Goal: Information Seeking & Learning: Compare options

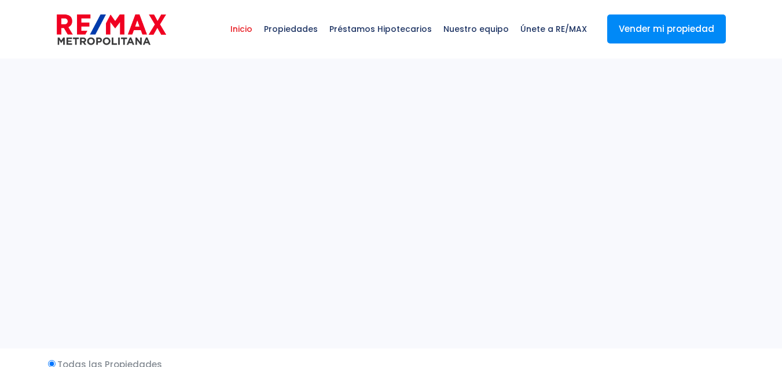
select select
click at [360, 28] on span "Préstamos Hipotecarios" at bounding box center [381, 29] width 114 height 35
click at [317, 32] on span "Propiedades" at bounding box center [290, 29] width 65 height 35
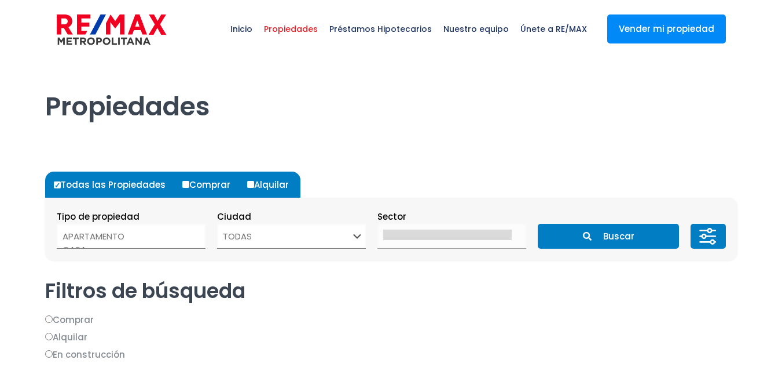
select select
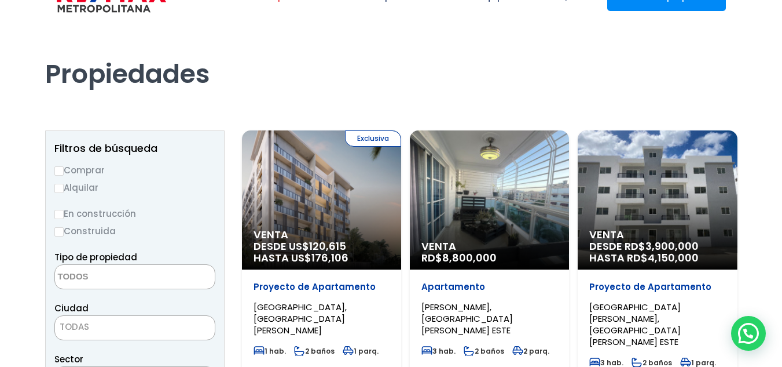
scroll to position [58, 0]
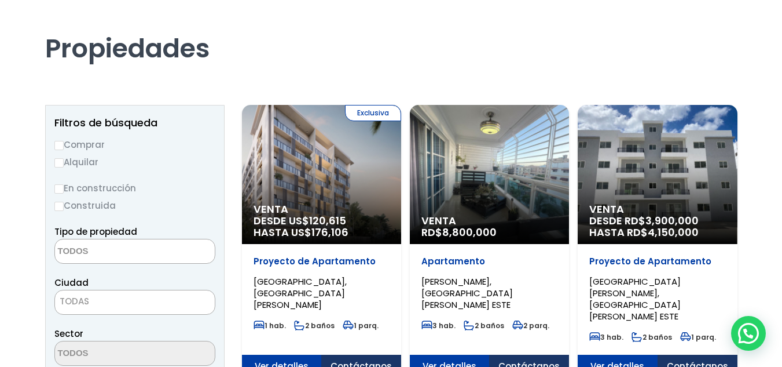
click at [82, 150] on label "Comprar" at bounding box center [134, 144] width 161 height 14
click at [64, 150] on input "Comprar" at bounding box center [58, 145] width 9 height 9
radio input "true"
click at [127, 246] on textarea "Search" at bounding box center [111, 251] width 112 height 25
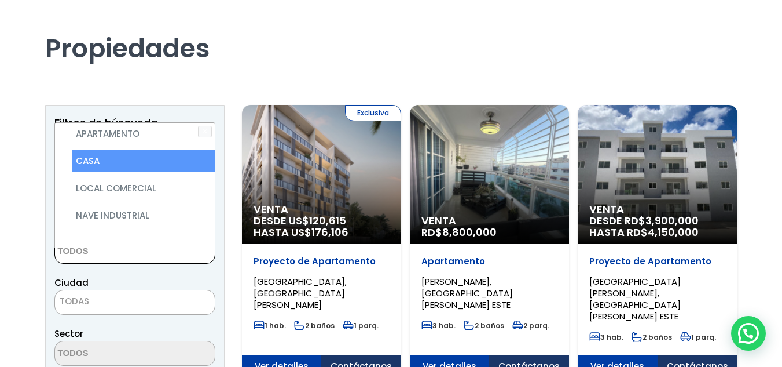
click at [102, 156] on li "CASA" at bounding box center [143, 160] width 142 height 21
select select "house"
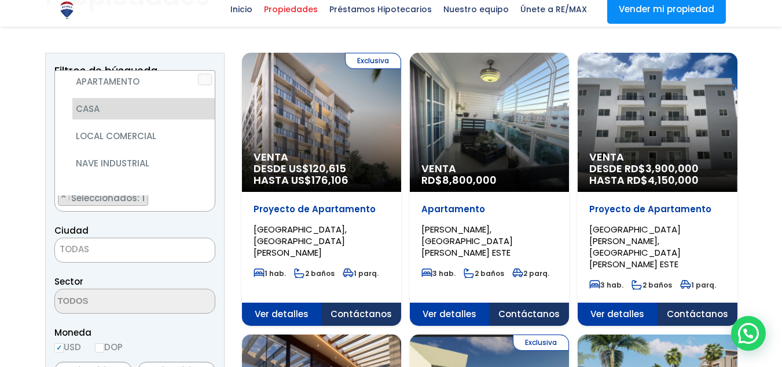
scroll to position [174, 0]
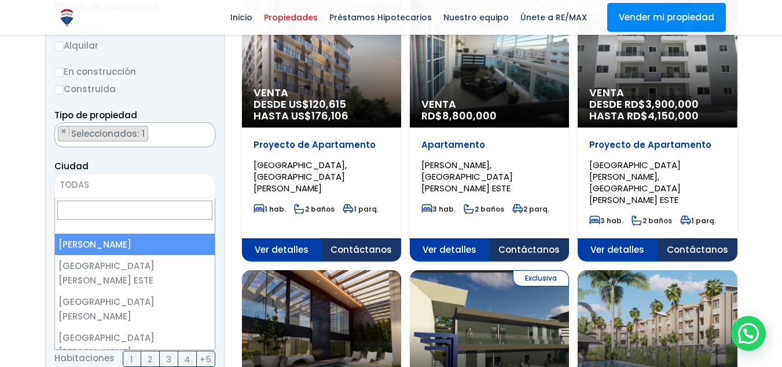
click at [104, 180] on span "TODAS" at bounding box center [135, 185] width 160 height 16
click at [119, 176] on span "TODAS" at bounding box center [134, 185] width 161 height 25
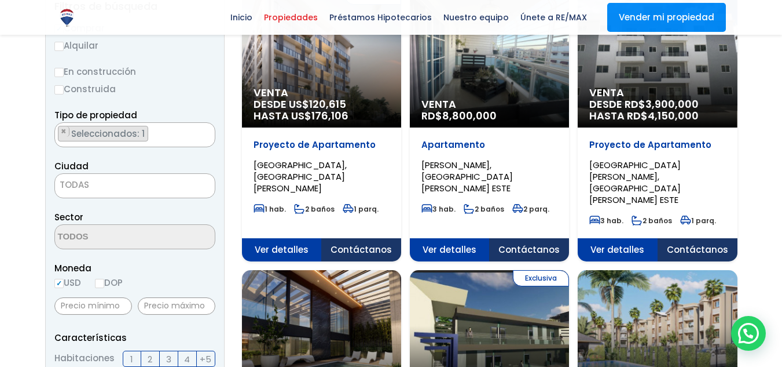
click at [118, 181] on span "TODAS" at bounding box center [135, 185] width 160 height 16
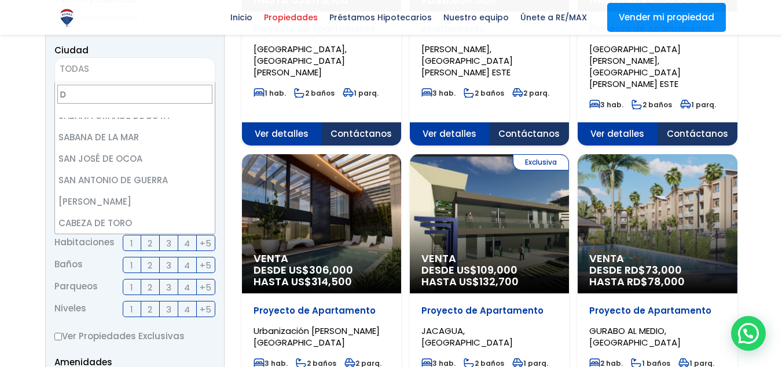
scroll to position [0, 0]
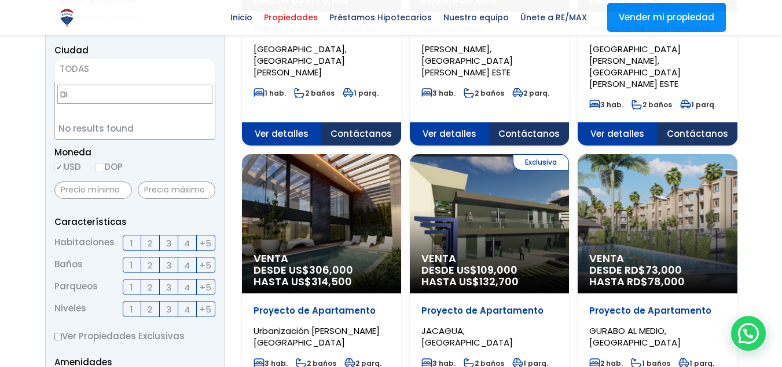
type input "D"
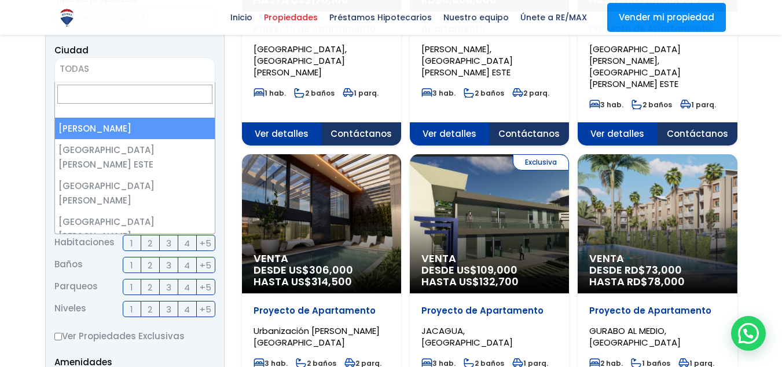
select select "1"
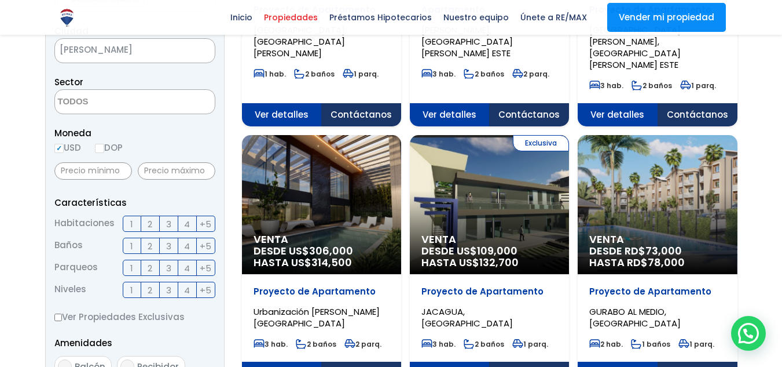
scroll to position [335, 0]
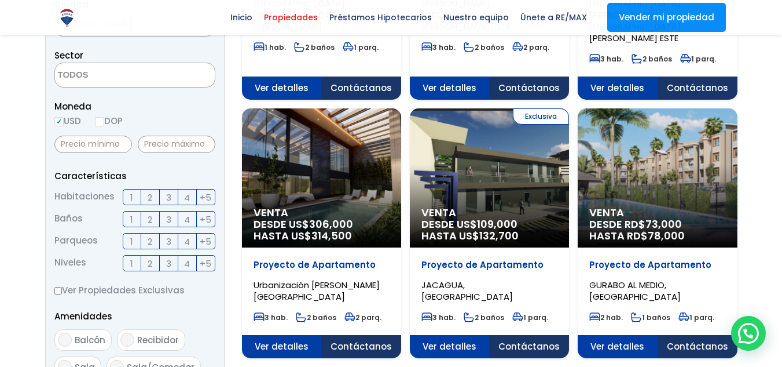
click at [142, 85] on textarea "Search" at bounding box center [111, 75] width 112 height 25
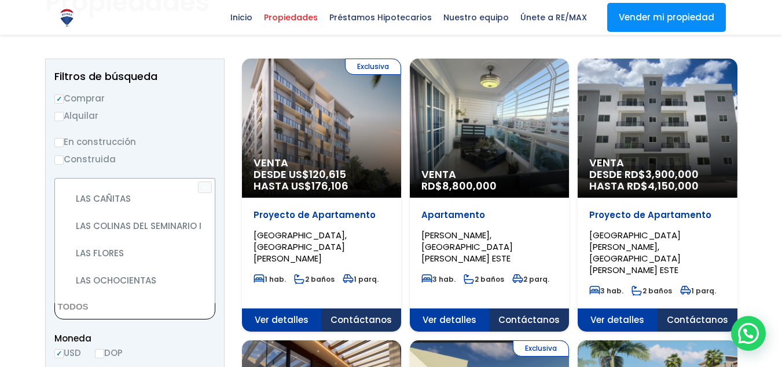
scroll to position [3706, 0]
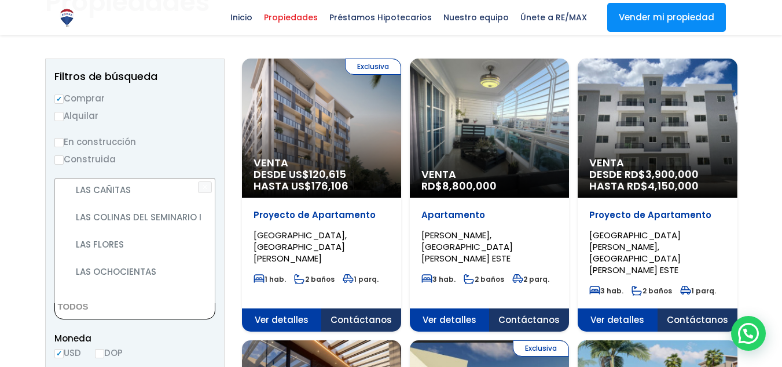
select select "66"
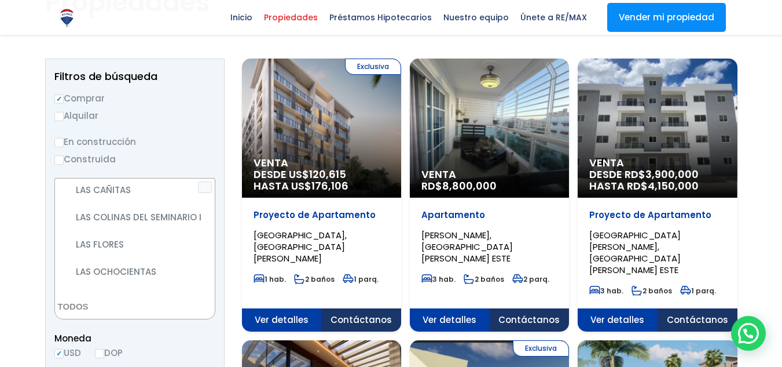
select select "66"
click at [153, 342] on span "Moneda" at bounding box center [134, 338] width 161 height 14
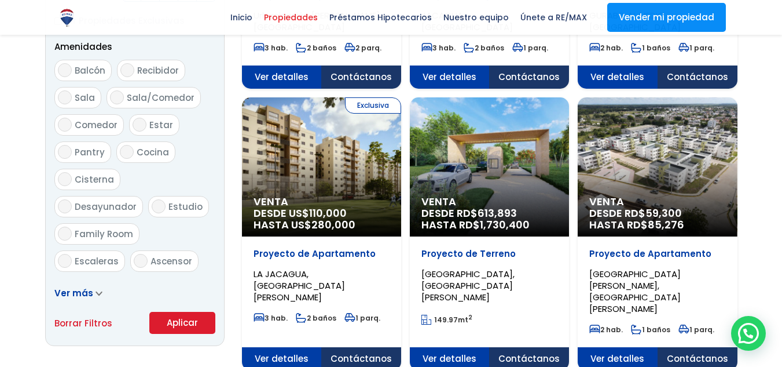
scroll to position [625, 0]
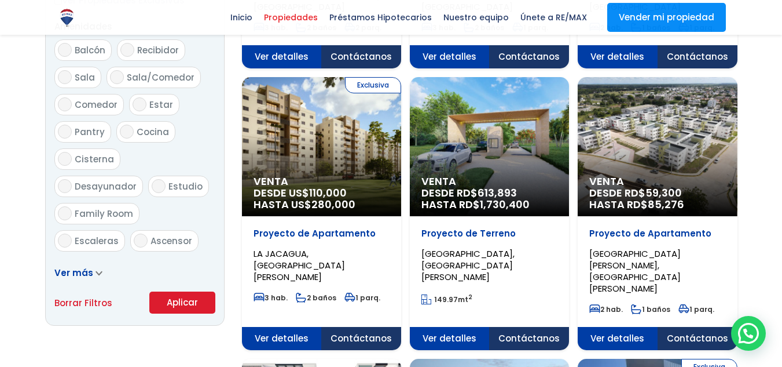
click at [174, 295] on button "Aplicar" at bounding box center [182, 302] width 66 height 22
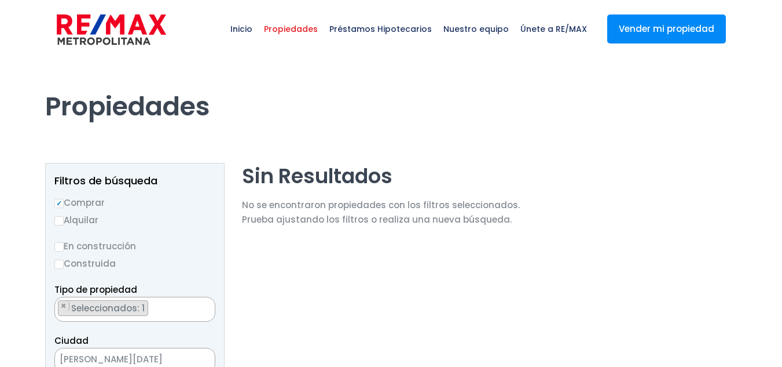
scroll to position [2291, 0]
select select "66"
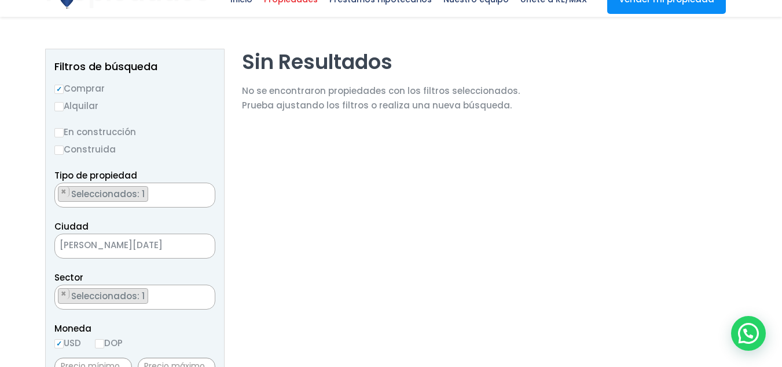
scroll to position [116, 0]
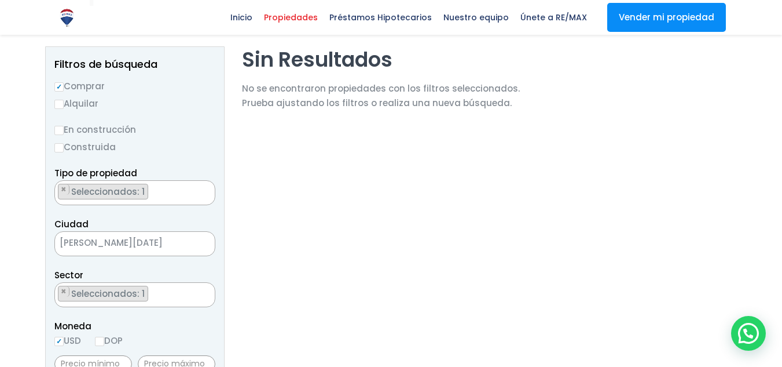
click at [63, 145] on input "Construida" at bounding box center [58, 147] width 9 height 9
radio input "true"
click at [162, 196] on ul "× Seleccionados: 1" at bounding box center [127, 193] width 145 height 25
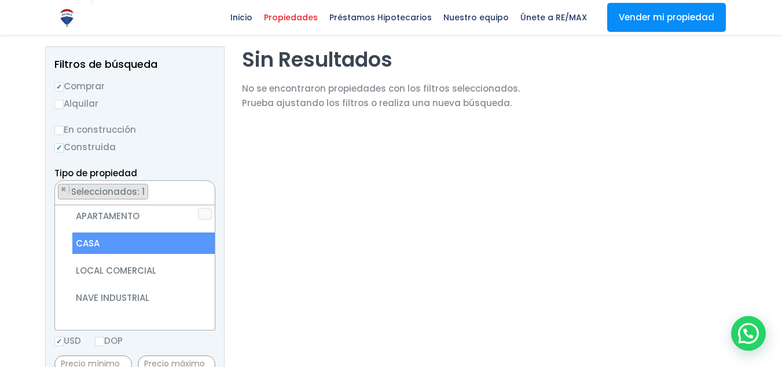
click at [141, 240] on li "CASA" at bounding box center [143, 242] width 142 height 21
click at [112, 246] on li "CASA" at bounding box center [143, 242] width 142 height 21
select select "house"
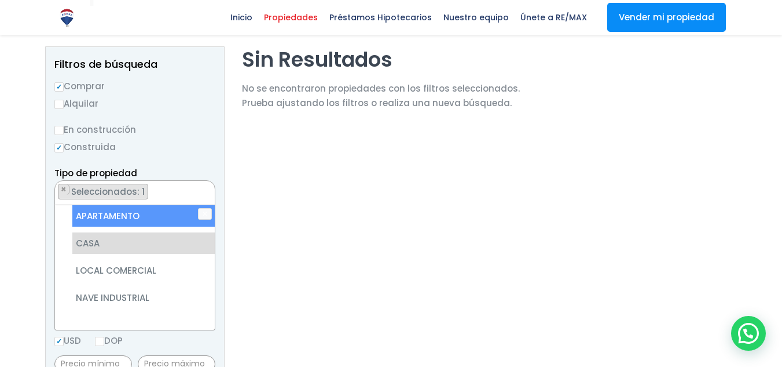
click at [180, 185] on ul "× Seleccionados: 1" at bounding box center [127, 193] width 145 height 25
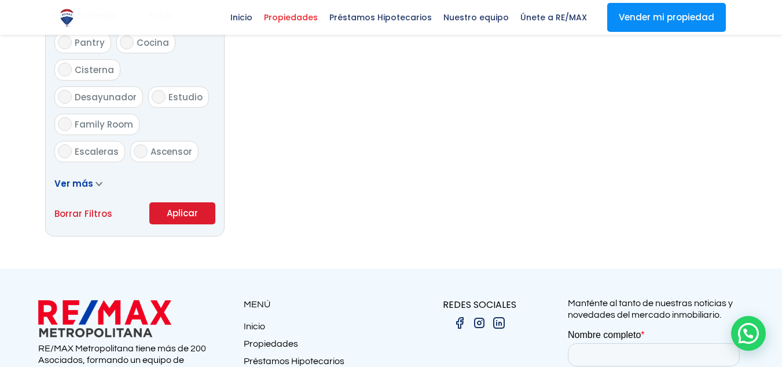
scroll to position [753, 0]
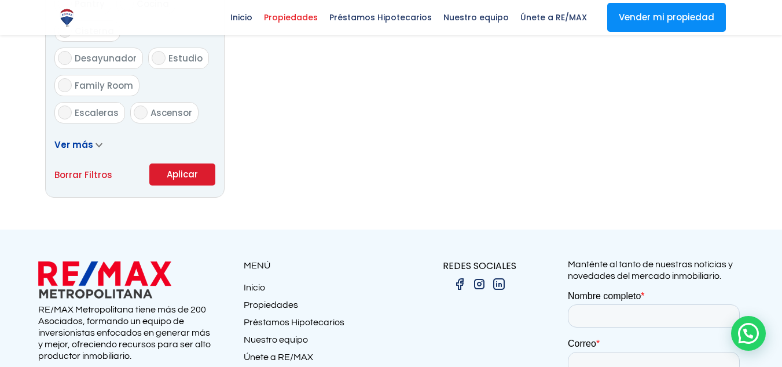
click at [168, 172] on button "Aplicar" at bounding box center [182, 174] width 66 height 22
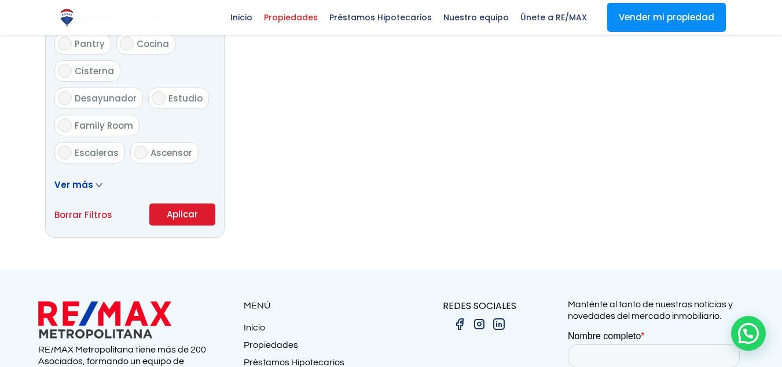
scroll to position [695, 0]
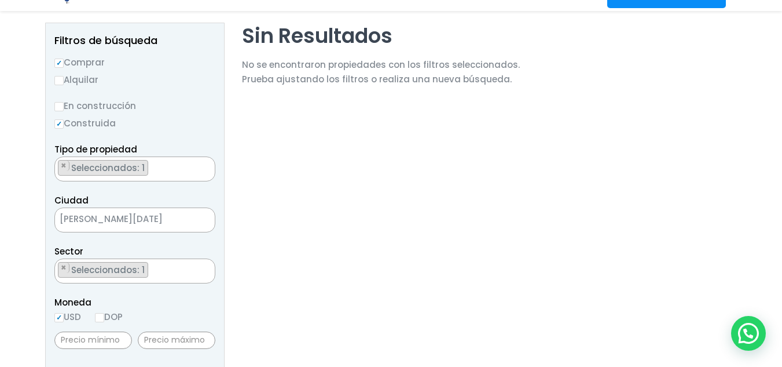
scroll to position [174, 0]
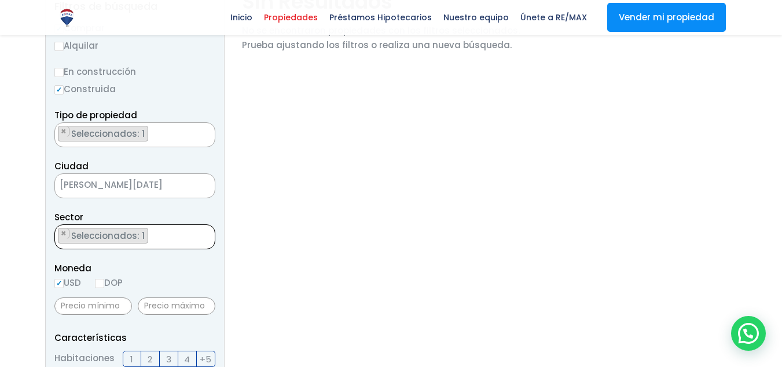
click at [153, 238] on ul "× Seleccionados: 1" at bounding box center [127, 237] width 145 height 25
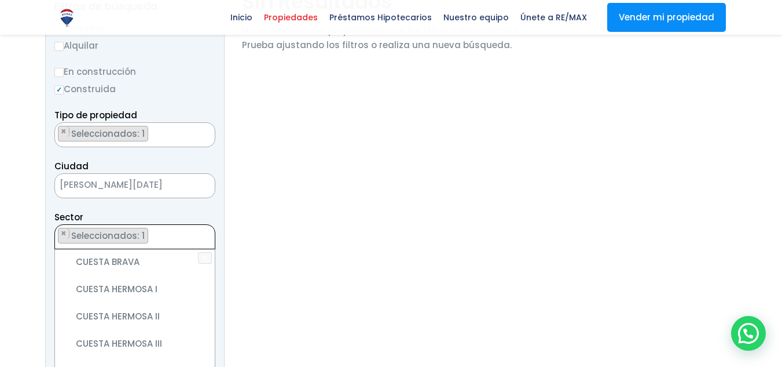
scroll to position [1283, 0]
select select "66"
click at [179, 231] on ul "× Seleccionados: 1" at bounding box center [127, 237] width 145 height 25
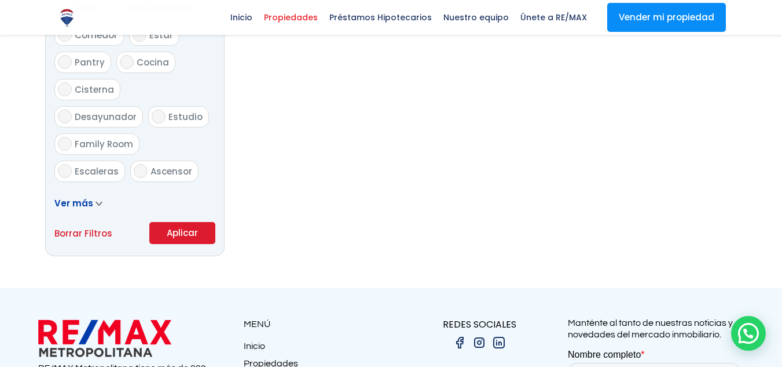
scroll to position [695, 0]
click at [185, 241] on button "Aplicar" at bounding box center [182, 232] width 66 height 22
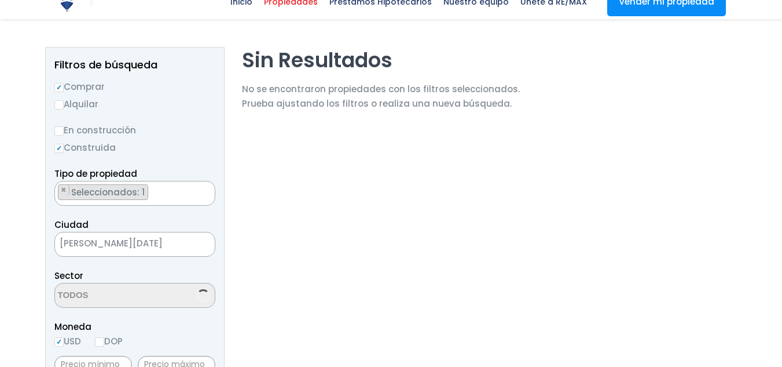
scroll to position [116, 0]
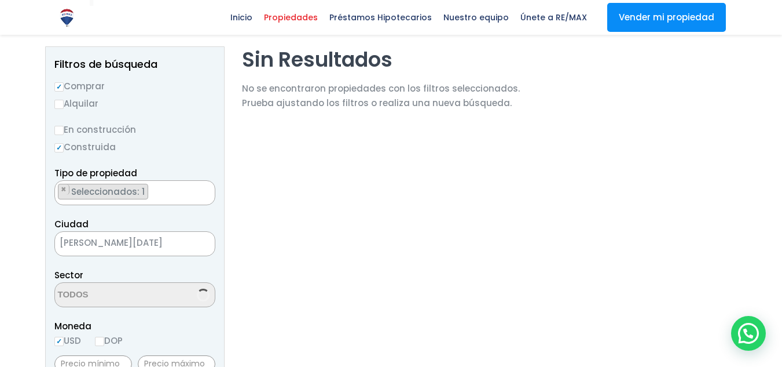
select select "66"
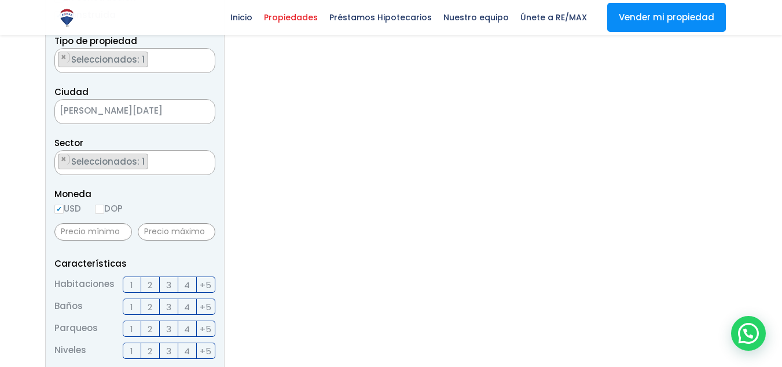
scroll to position [232, 0]
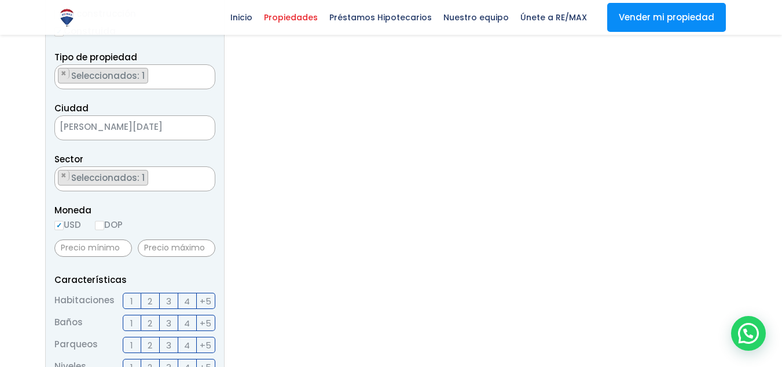
click at [157, 182] on ul "× Seleccionados: 1" at bounding box center [127, 179] width 145 height 25
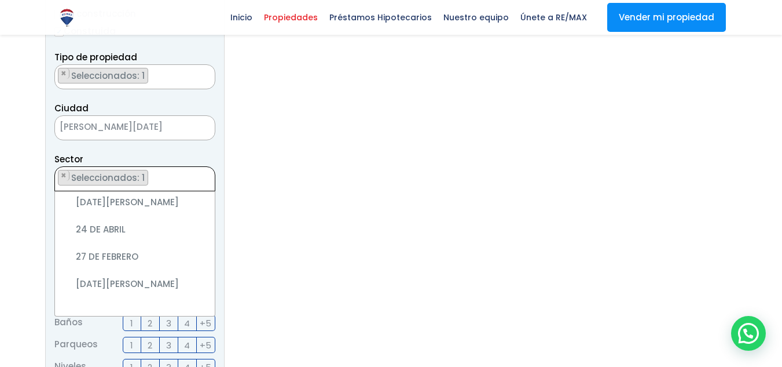
scroll to position [3656, 0]
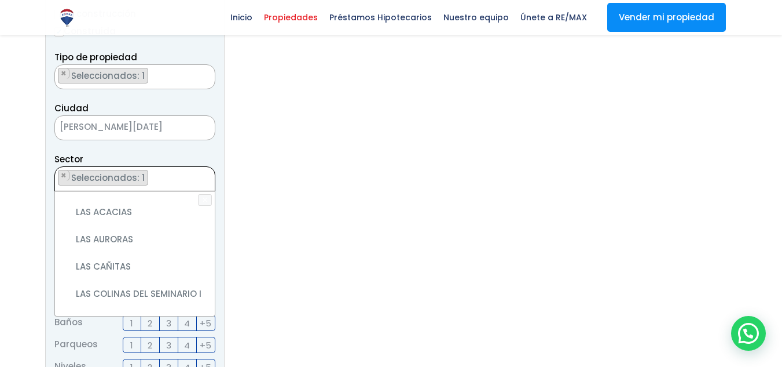
click at [167, 175] on ul "× Seleccionados: 1" at bounding box center [127, 179] width 145 height 25
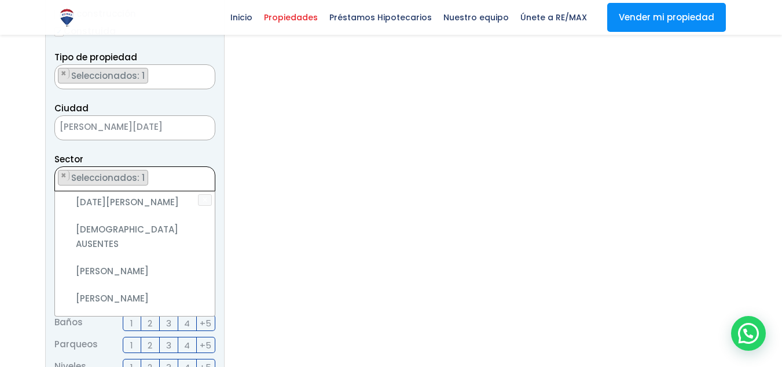
scroll to position [1267, 0]
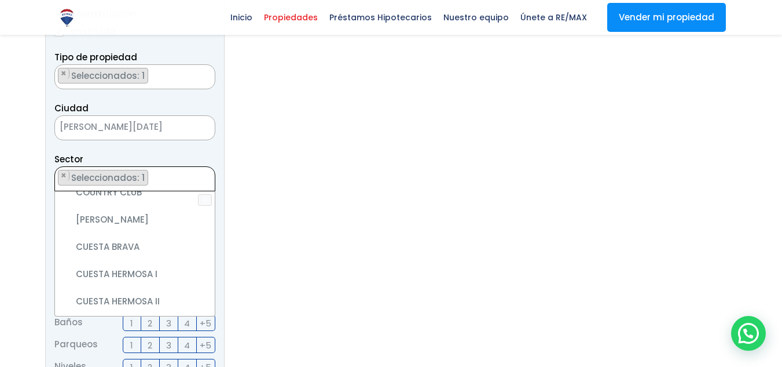
select select "113"
click at [179, 186] on ul "× Seleccionados: 2 × Seleccionados: 2" at bounding box center [127, 179] width 145 height 25
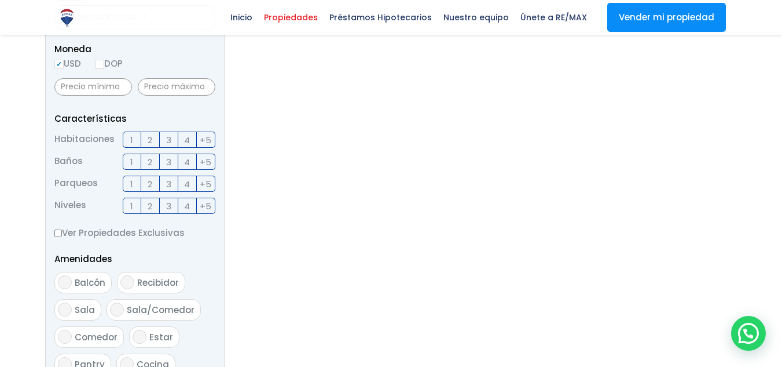
scroll to position [579, 0]
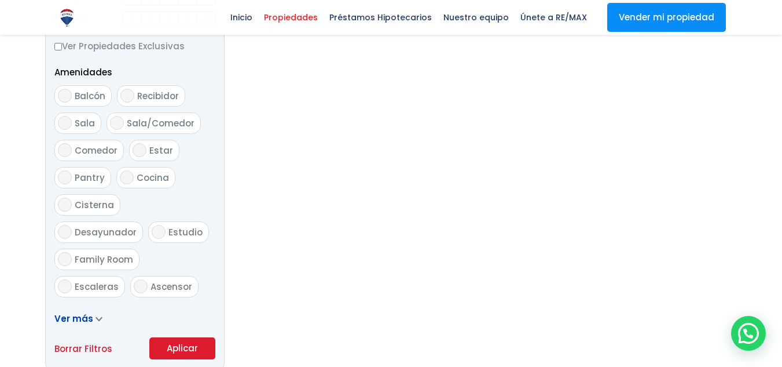
click at [175, 346] on button "Aplicar" at bounding box center [182, 348] width 66 height 22
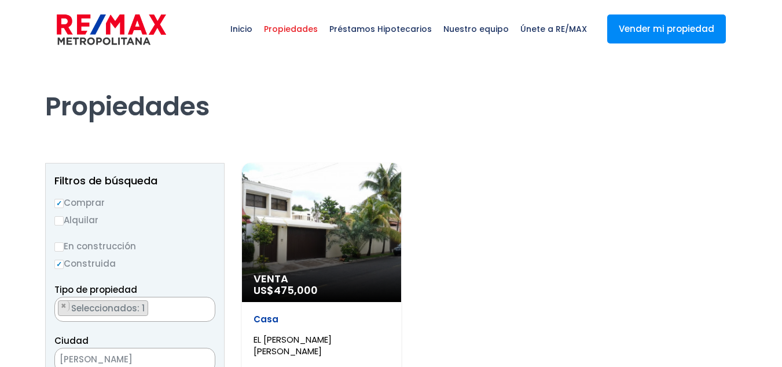
select select "113"
click at [313, 265] on div "Venta US$ 475,000" at bounding box center [321, 232] width 159 height 139
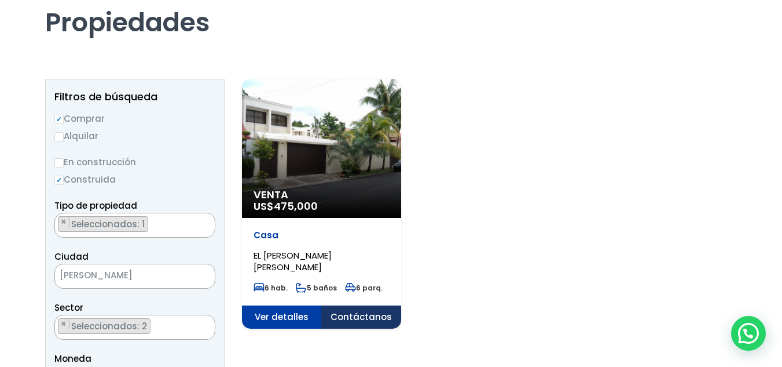
scroll to position [232, 0]
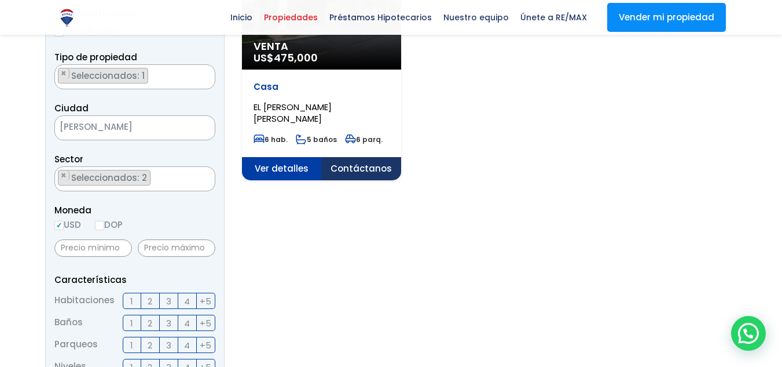
click at [149, 74] on ul "× Seleccionados: 1" at bounding box center [127, 77] width 145 height 25
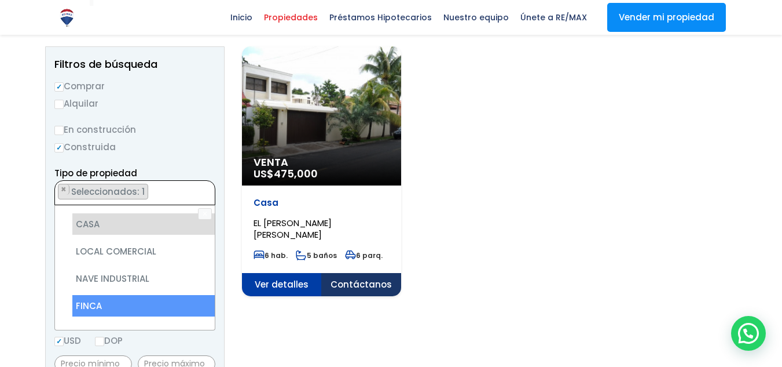
scroll to position [0, 0]
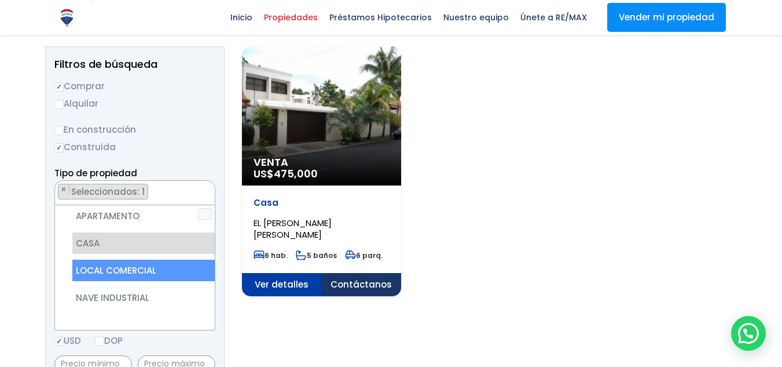
click at [109, 259] on li "LOCAL COMERCIAL" at bounding box center [143, 269] width 142 height 21
click at [134, 259] on li "LOCAL COMERCIAL" at bounding box center [143, 269] width 142 height 21
click at [168, 259] on li "LOCAL COMERCIAL" at bounding box center [143, 269] width 142 height 21
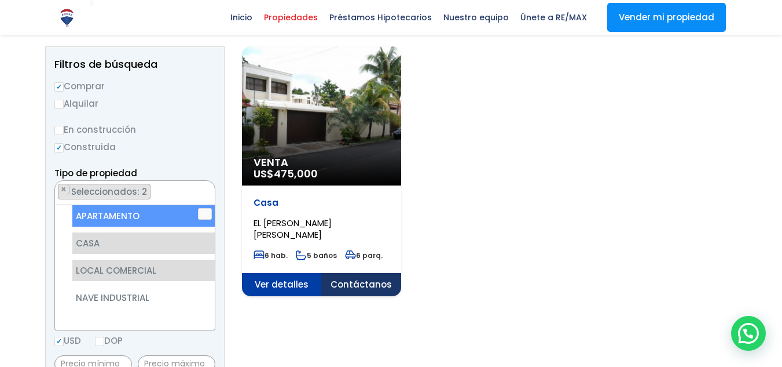
click at [169, 188] on ul "× Seleccionados: 2 × Seleccionados: 2" at bounding box center [127, 193] width 145 height 25
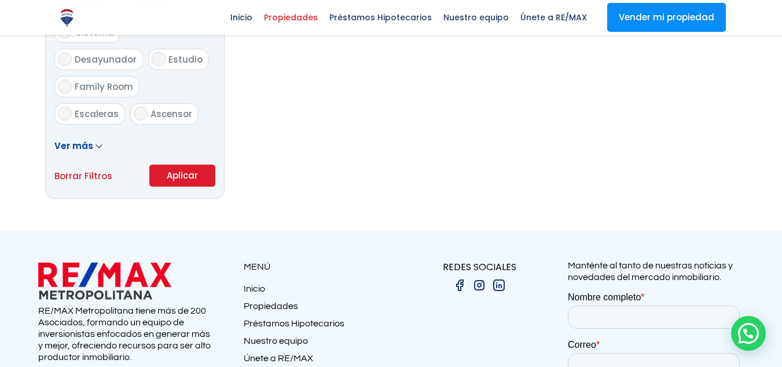
scroll to position [753, 0]
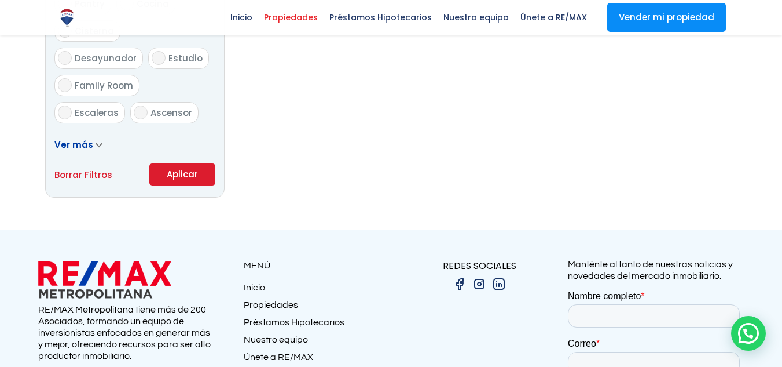
click at [181, 179] on button "Aplicar" at bounding box center [182, 174] width 66 height 22
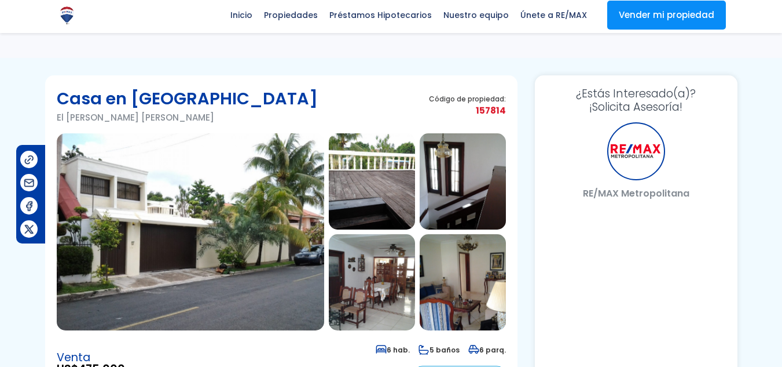
scroll to position [174, 0]
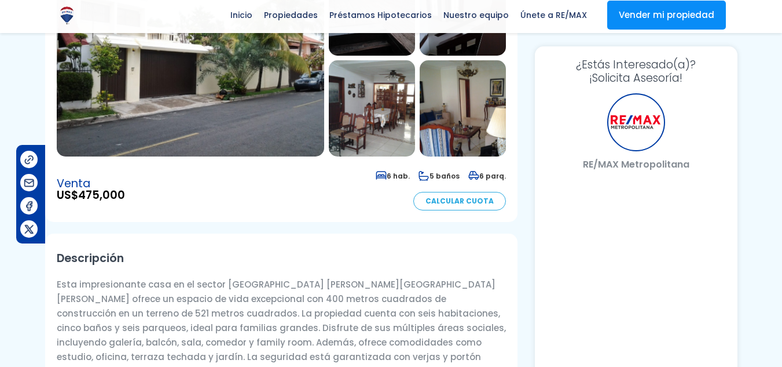
select select "DO"
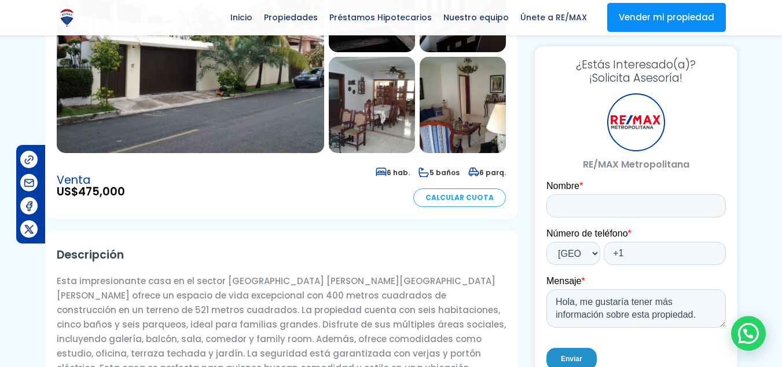
scroll to position [0, 0]
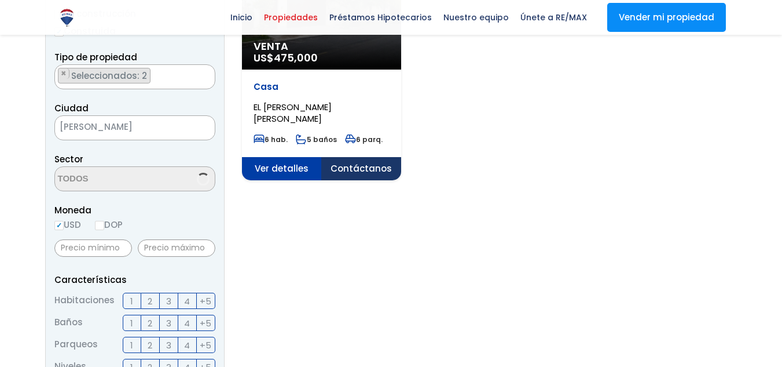
scroll to position [116, 0]
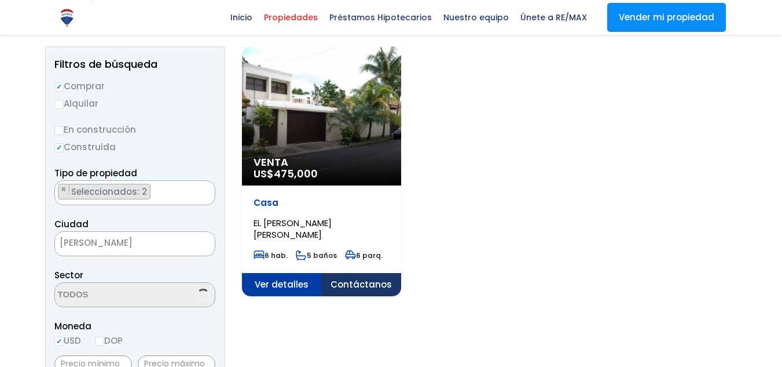
select select "113"
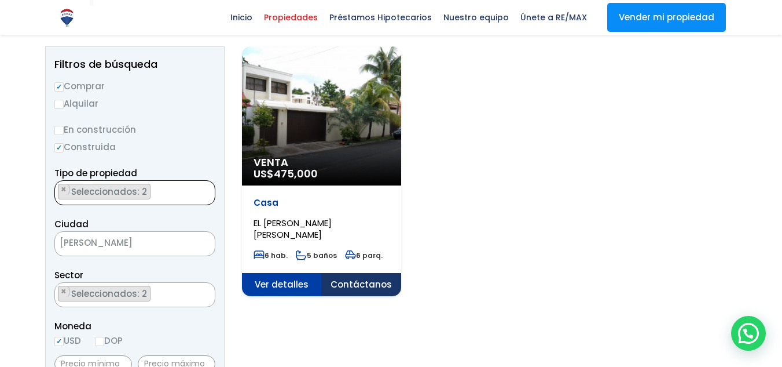
click at [167, 195] on ul "× Seleccionados: 2 × Seleccionados: 2" at bounding box center [127, 193] width 145 height 25
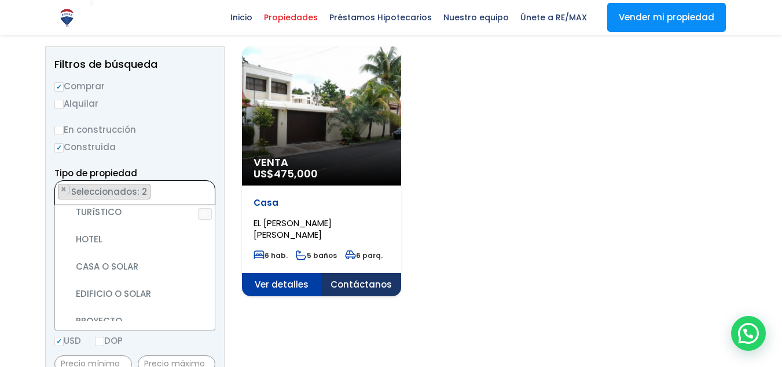
scroll to position [227, 0]
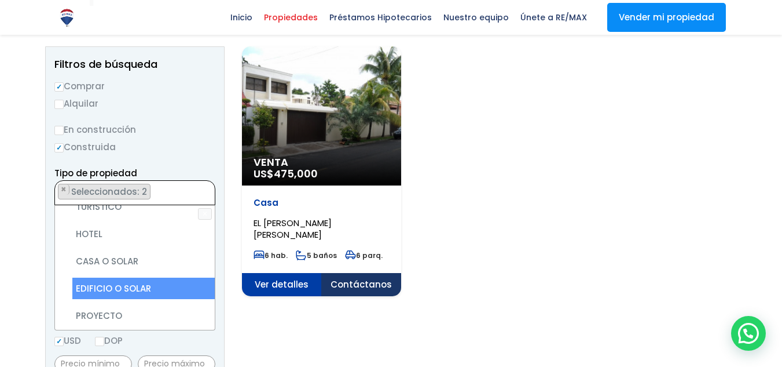
click at [123, 277] on li "EDIFICIO O SOLAR" at bounding box center [143, 287] width 142 height 21
click at [166, 277] on li "EDIFICIO O SOLAR" at bounding box center [143, 287] width 142 height 21
click at [143, 277] on li "EDIFICIO O SOLAR" at bounding box center [143, 287] width 142 height 21
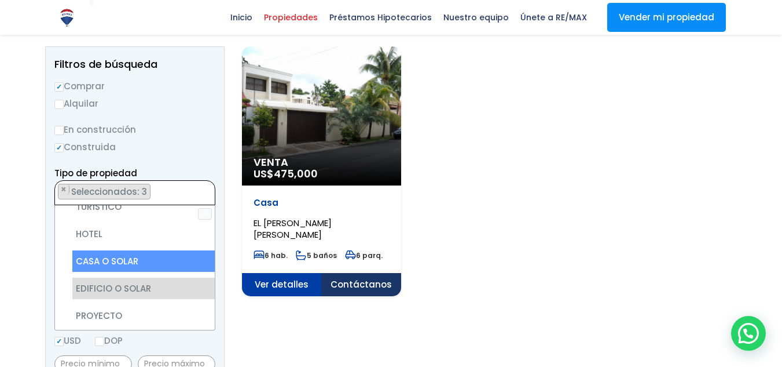
click at [182, 189] on ul "× Seleccionados: 3 × Seleccionados: 3 × Seleccionados: 3" at bounding box center [127, 193] width 145 height 25
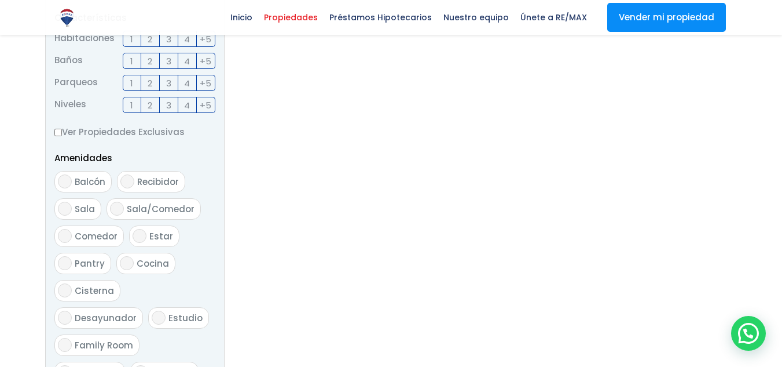
scroll to position [579, 0]
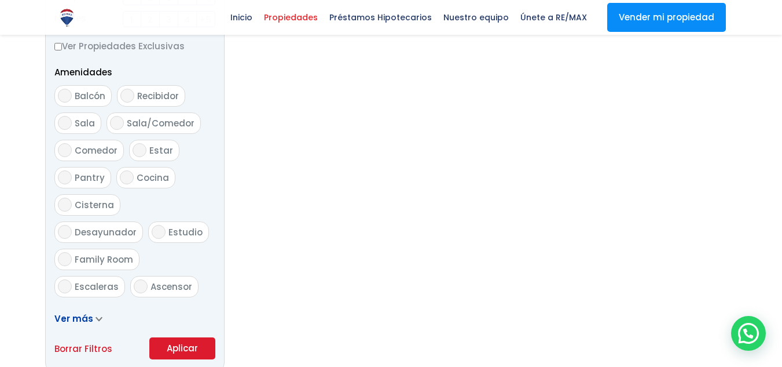
click at [174, 350] on button "Aplicar" at bounding box center [182, 348] width 66 height 22
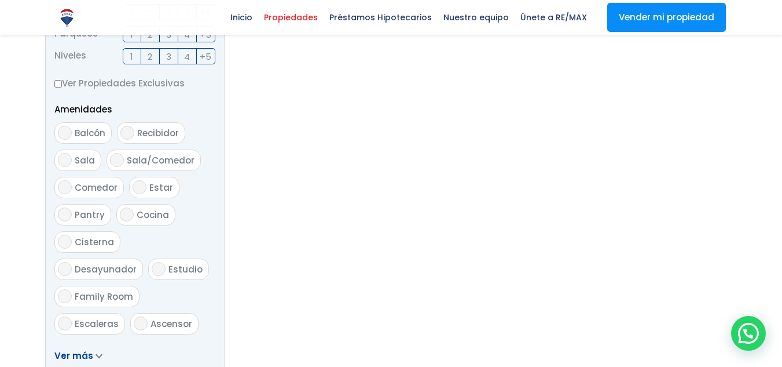
scroll to position [521, 0]
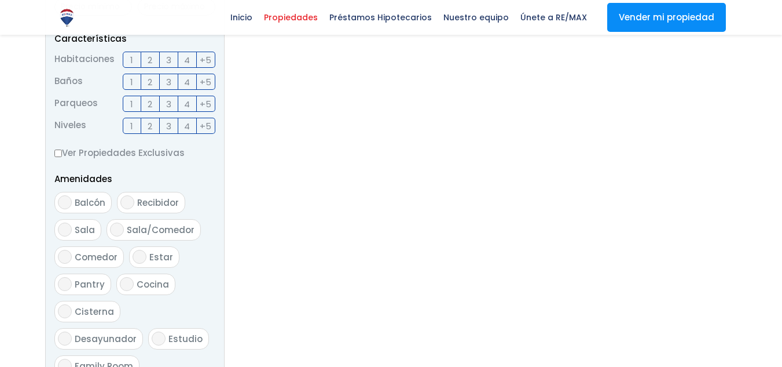
select select "113"
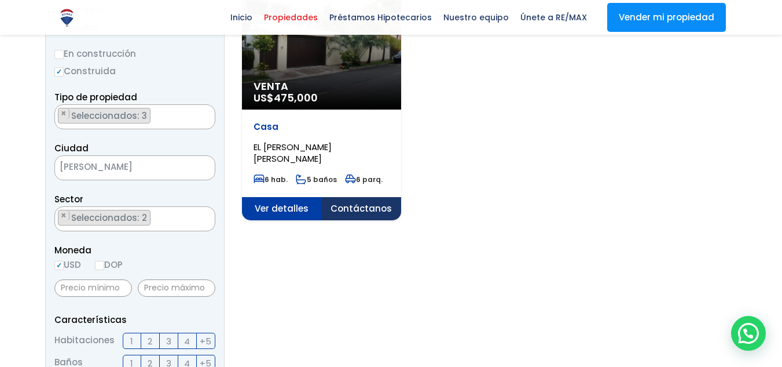
scroll to position [174, 0]
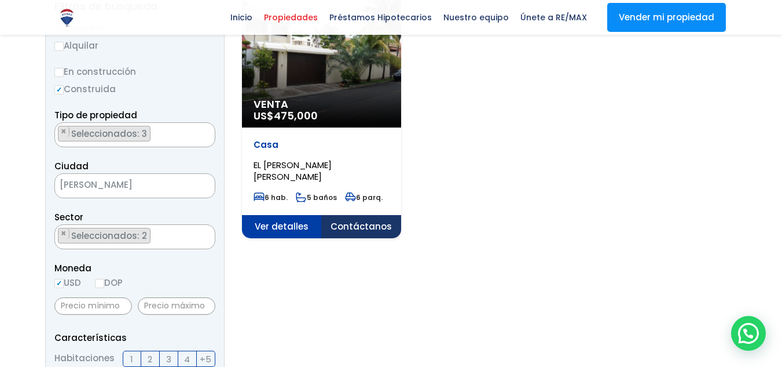
click at [159, 233] on ul "× Seleccionados: 2 × Seleccionados: 2" at bounding box center [127, 237] width 145 height 25
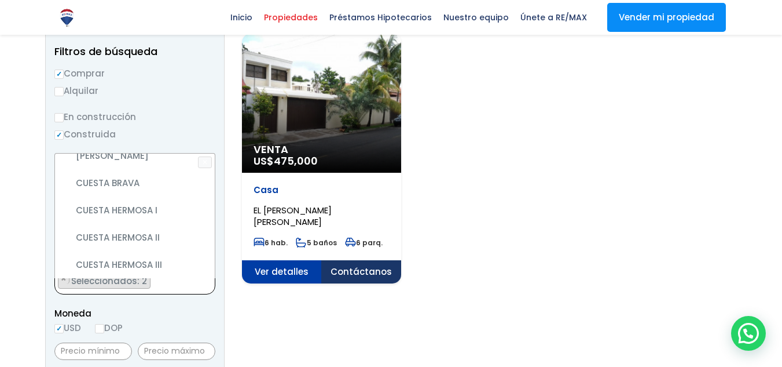
scroll to position [116, 0]
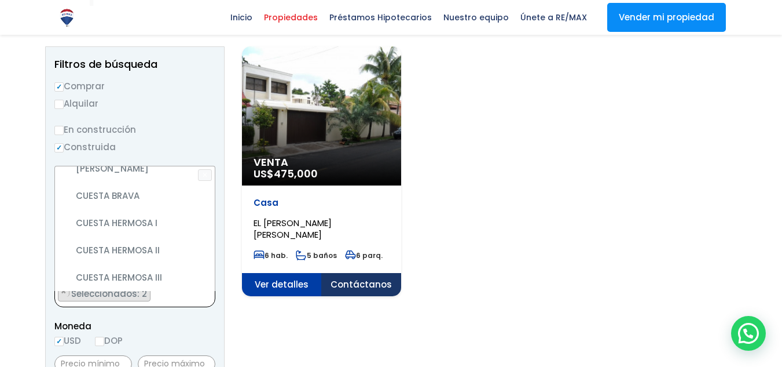
click at [475, 207] on div "Venta US$ 475,000 Casa EL MILLÓN, SANTO DOMINGO DE GUZMÁN 6 hab. 5 baños 6 parq." at bounding box center [490, 171] width 496 height 250
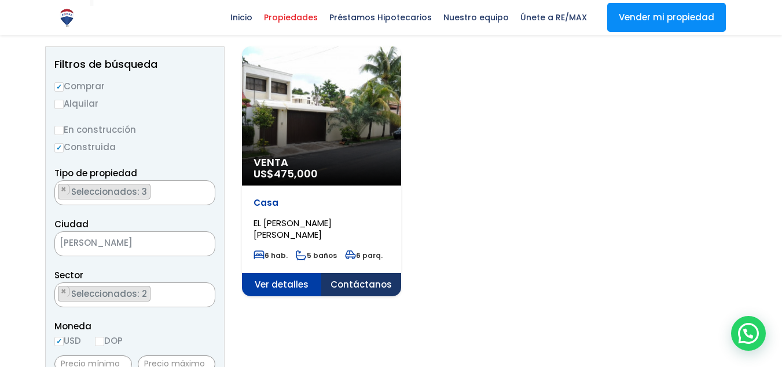
click at [168, 185] on ul "× Seleccionados: 3 × Seleccionados: 3 × Seleccionados: 3" at bounding box center [127, 193] width 145 height 25
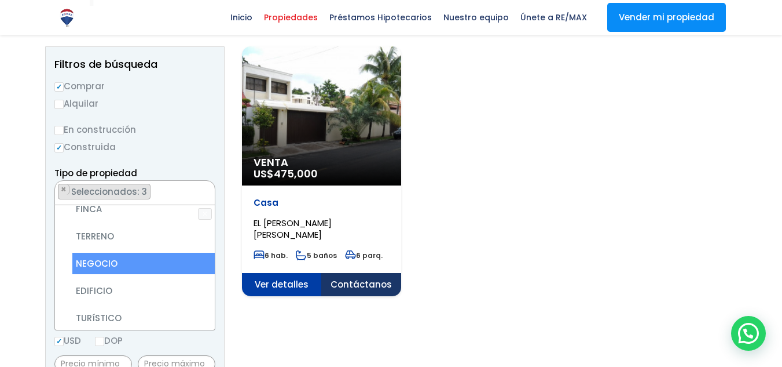
click at [141, 252] on li "NEGOCIO" at bounding box center [143, 262] width 142 height 21
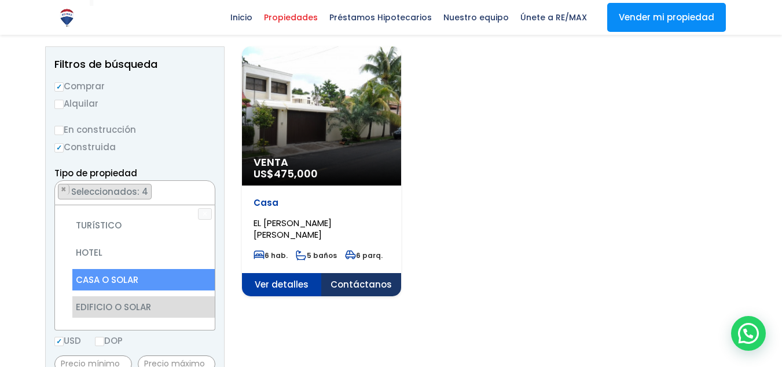
scroll to position [227, 0]
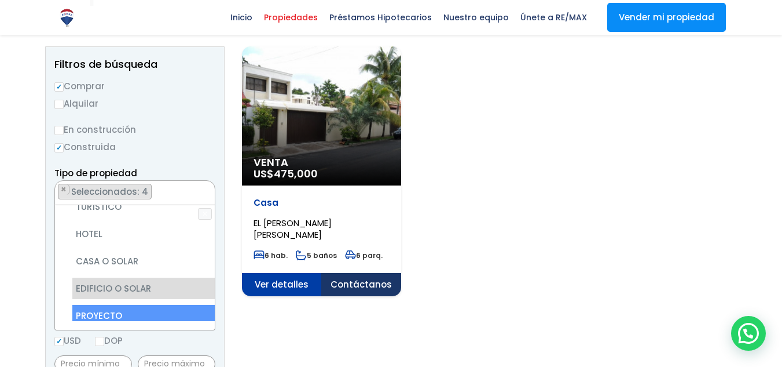
click at [116, 305] on li "PROYECTO" at bounding box center [143, 315] width 142 height 21
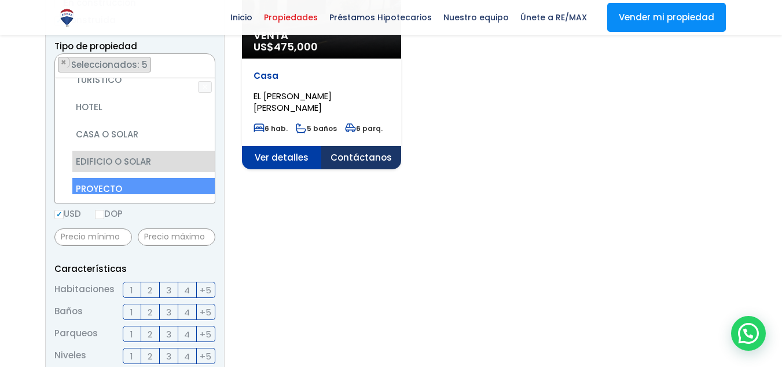
scroll to position [290, 0]
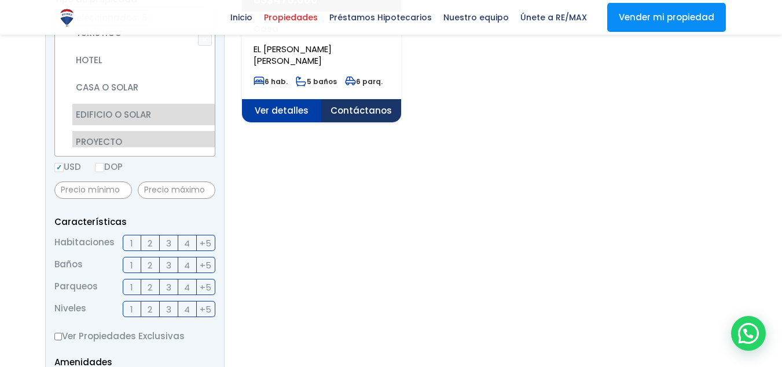
click at [116, 212] on li "LOCAL DE OFICINA" at bounding box center [143, 222] width 142 height 21
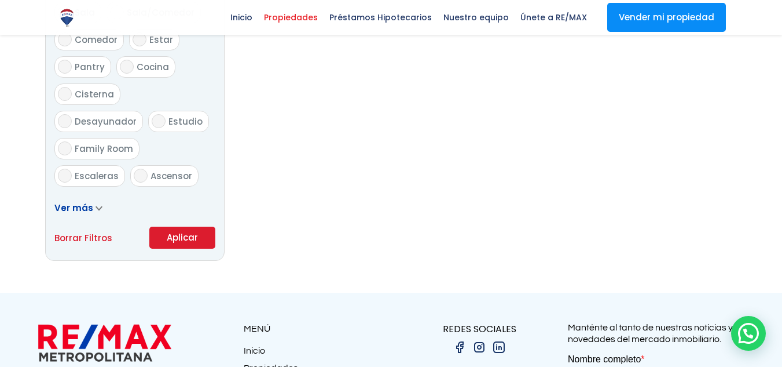
scroll to position [785, 0]
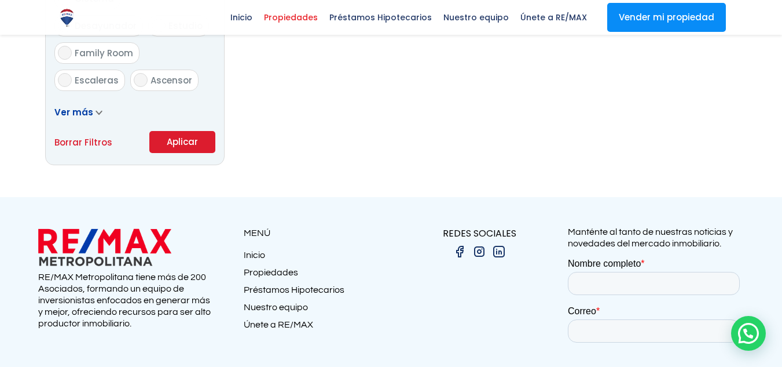
click at [174, 150] on button "Aplicar" at bounding box center [182, 142] width 66 height 22
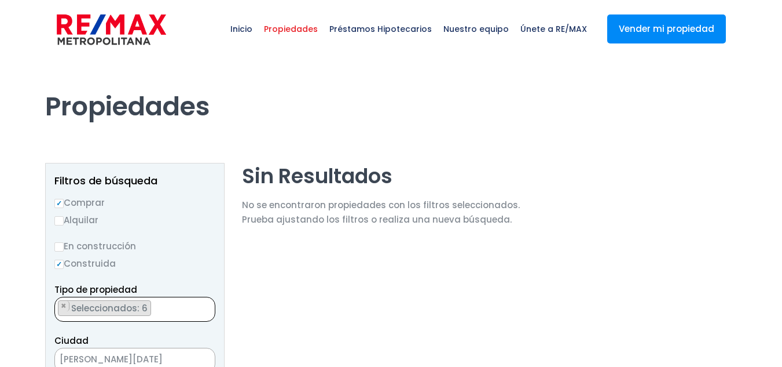
click at [152, 305] on ul "× Seleccionados: 6 × Seleccionados: 6 × Seleccionados: 6 × Seleccionados: 6 × S…" at bounding box center [127, 309] width 145 height 25
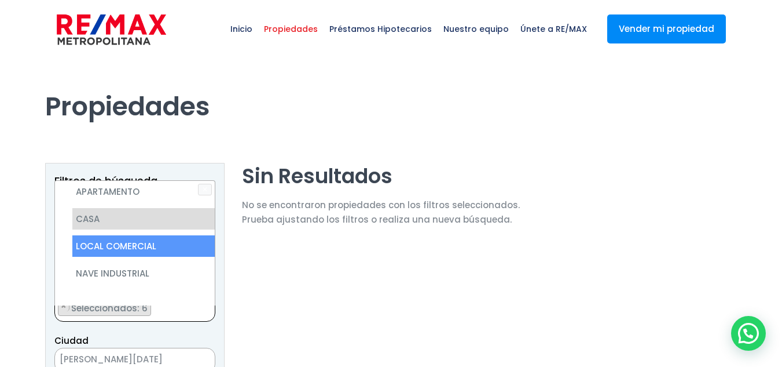
click at [160, 235] on li "LOCAL COMERCIAL" at bounding box center [143, 245] width 142 height 21
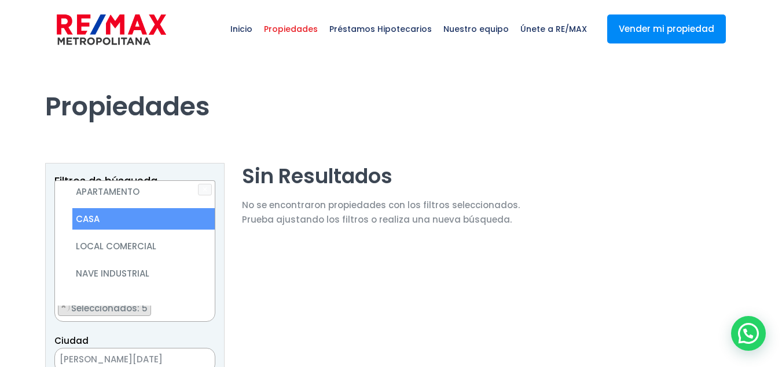
click at [182, 212] on li "CASA" at bounding box center [143, 218] width 142 height 21
select select "office"
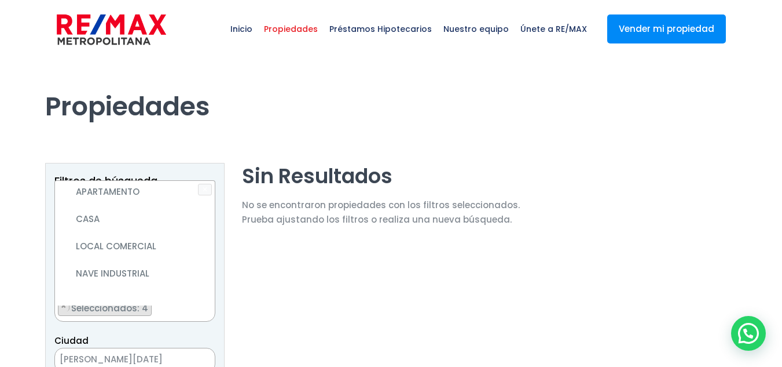
select select "113"
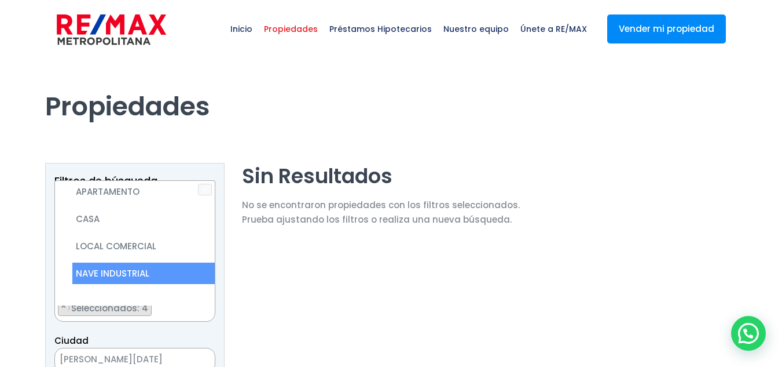
scroll to position [227, 0]
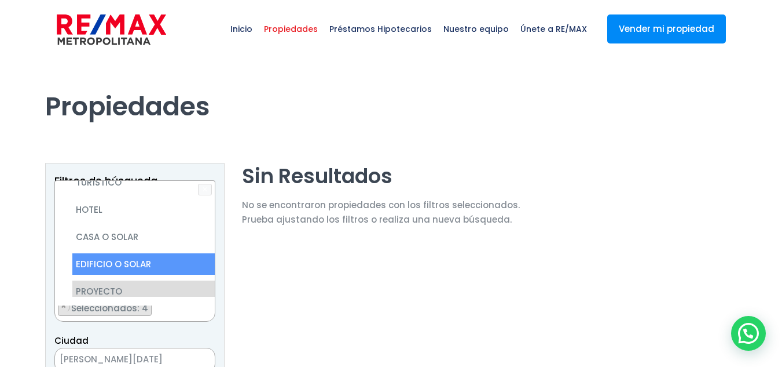
click at [144, 253] on li "EDIFICIO O SOLAR" at bounding box center [143, 263] width 142 height 21
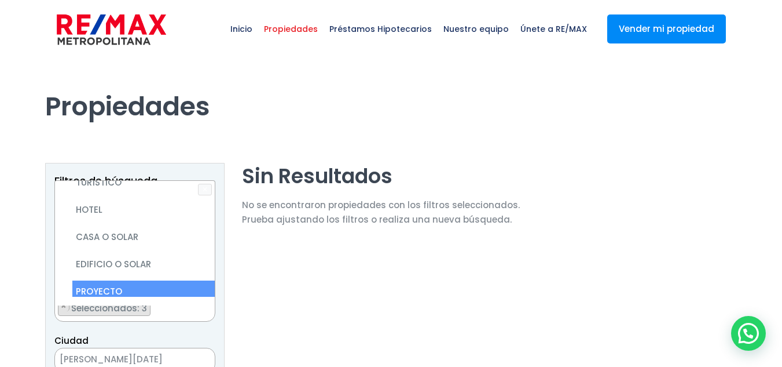
click at [142, 280] on li "PROYECTO" at bounding box center [143, 290] width 142 height 21
click at [144, 362] on li "LOCAL DE OFICINA" at bounding box center [143, 372] width 142 height 21
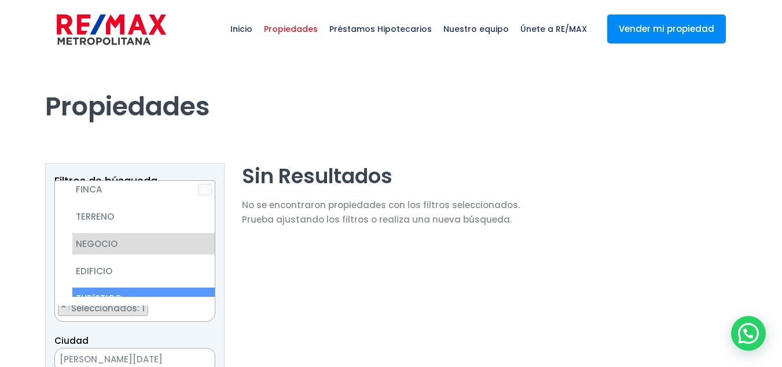
scroll to position [169, 0]
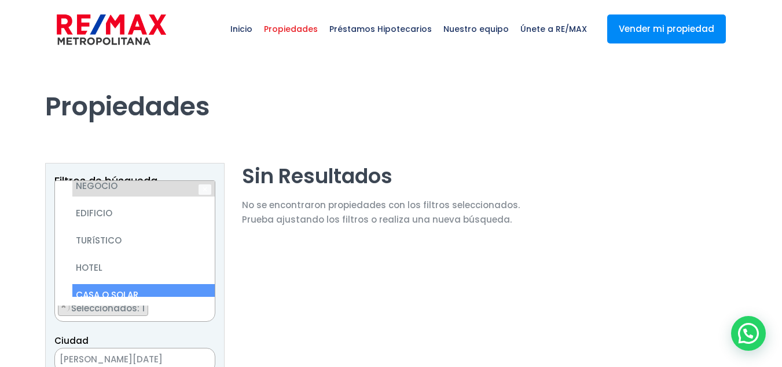
click at [122, 284] on li "CASA O SOLAR" at bounding box center [143, 294] width 142 height 21
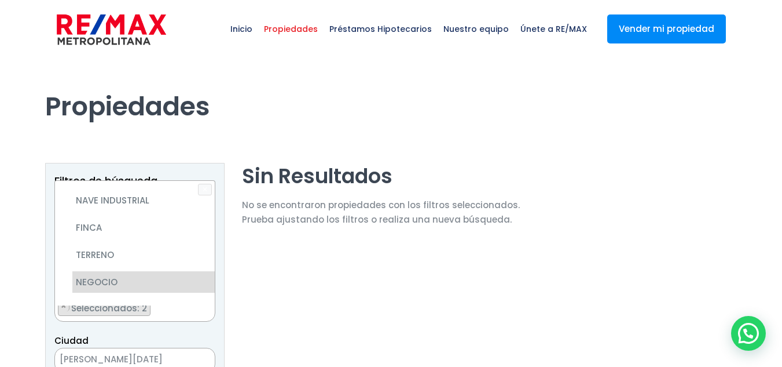
scroll to position [53, 0]
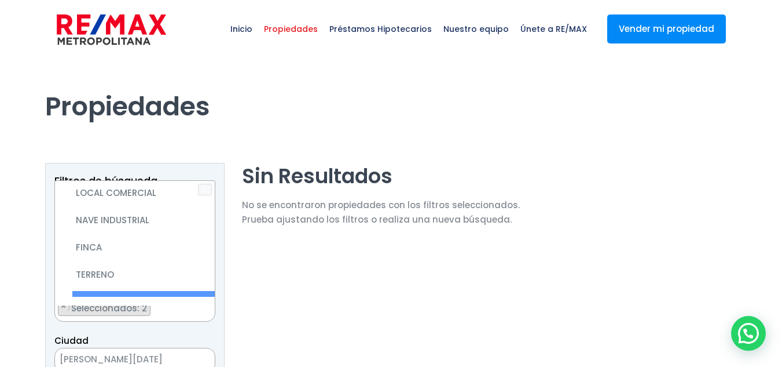
click at [116, 291] on li "NEGOCIO" at bounding box center [143, 301] width 142 height 21
select select "house+or+land"
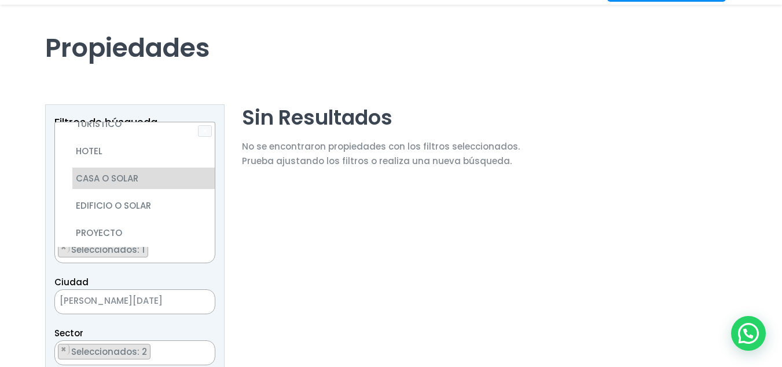
scroll to position [232, 0]
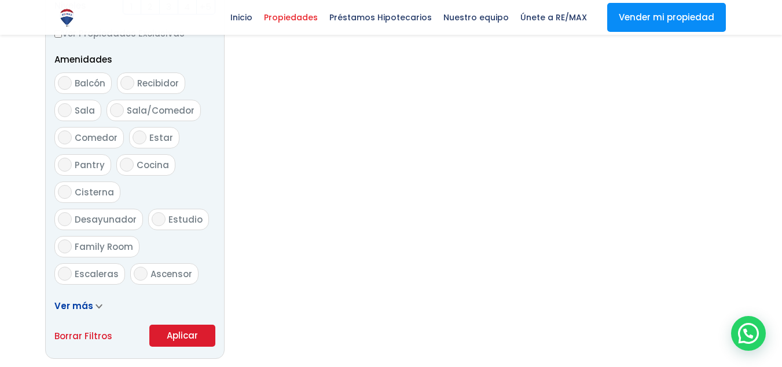
scroll to position [611, 0]
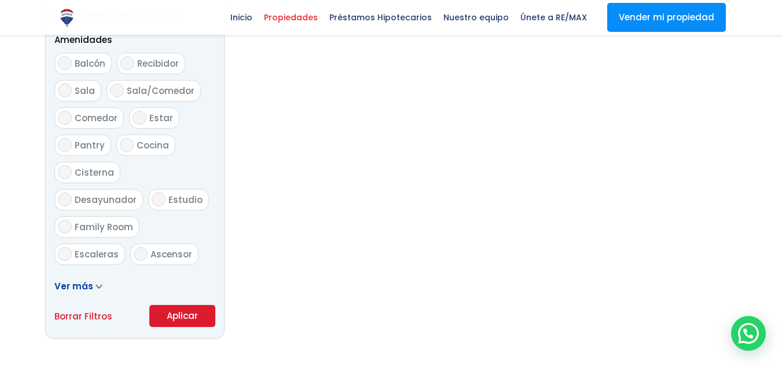
click at [167, 316] on button "Aplicar" at bounding box center [182, 316] width 66 height 22
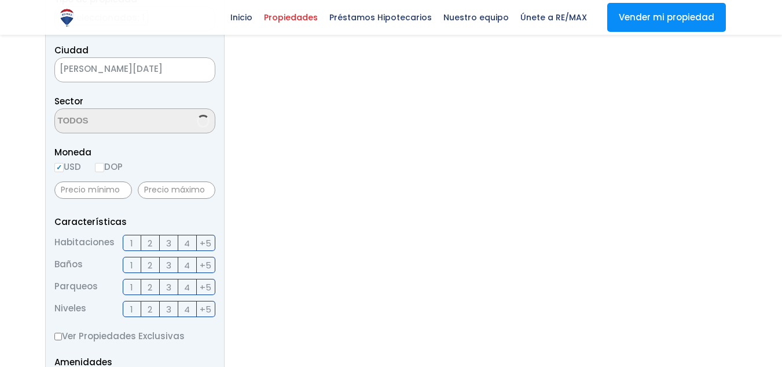
scroll to position [2291, 0]
select select "113"
click at [153, 122] on ul "× Seleccionados: 2 × Seleccionados: 2" at bounding box center [127, 121] width 145 height 25
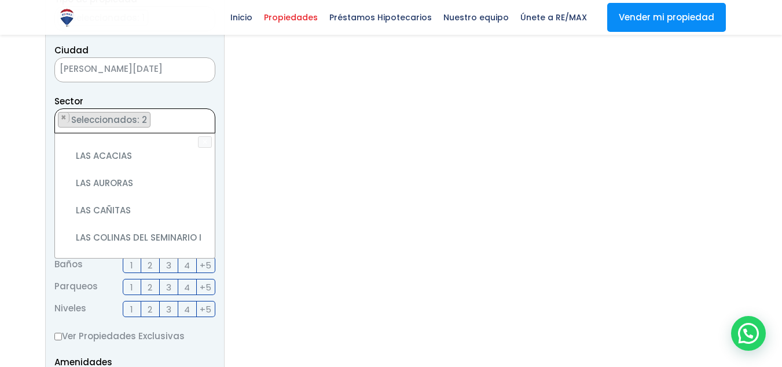
scroll to position [3652, 0]
click at [162, 96] on div "Sector [DATE][PERSON_NAME] [PERSON_NAME] [DATE] DE [GEOGRAPHIC_DATA] [GEOGRAPHI…" at bounding box center [134, 113] width 161 height 39
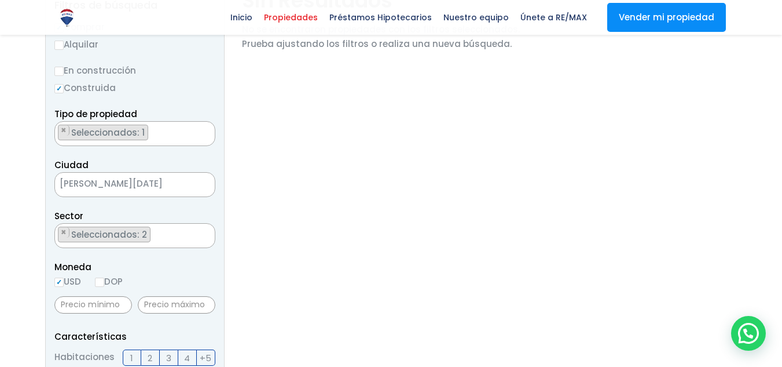
scroll to position [174, 0]
click at [164, 131] on ul "× Seleccionados: 1" at bounding box center [127, 135] width 145 height 25
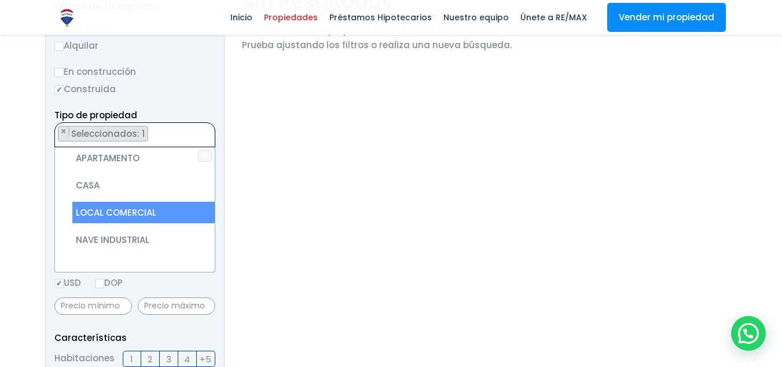
scroll to position [116, 0]
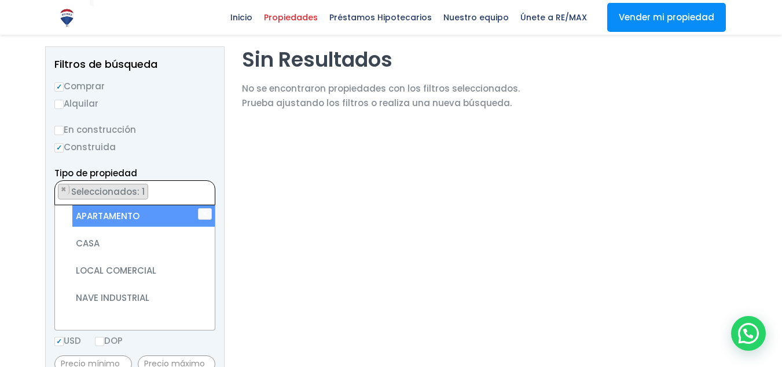
click at [116, 217] on li "APARTAMENTO" at bounding box center [143, 215] width 142 height 21
select select "apartment"
click at [150, 189] on ul "× Seleccionados: 2 × Seleccionados: 2" at bounding box center [127, 193] width 145 height 25
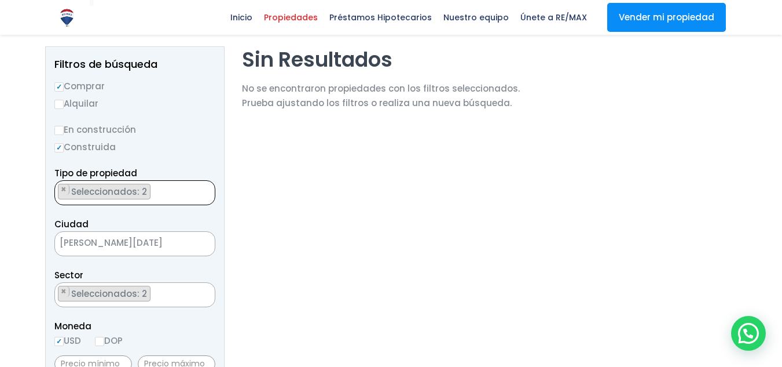
click at [170, 196] on ul "× Seleccionados: 2 × Seleccionados: 2" at bounding box center [127, 193] width 145 height 25
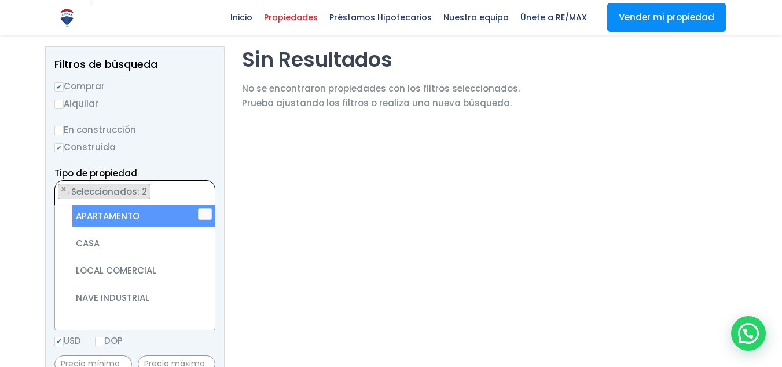
click at [160, 196] on ul "× Seleccionados: 2 × Seleccionados: 2" at bounding box center [127, 193] width 145 height 25
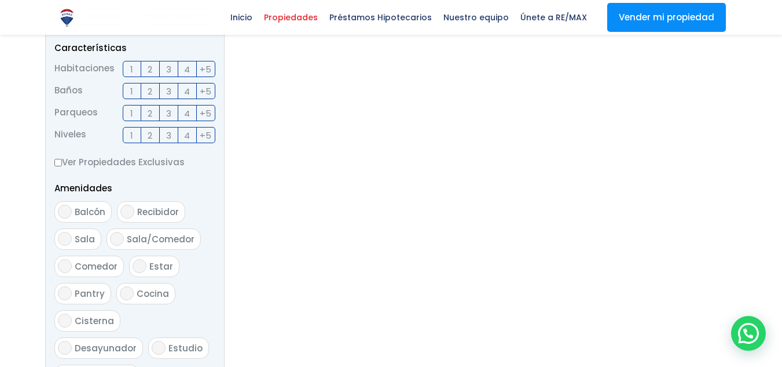
scroll to position [695, 0]
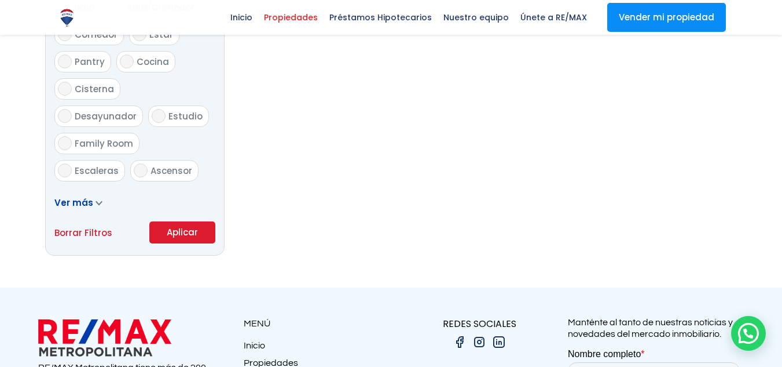
click at [180, 222] on button "Aplicar" at bounding box center [182, 232] width 66 height 22
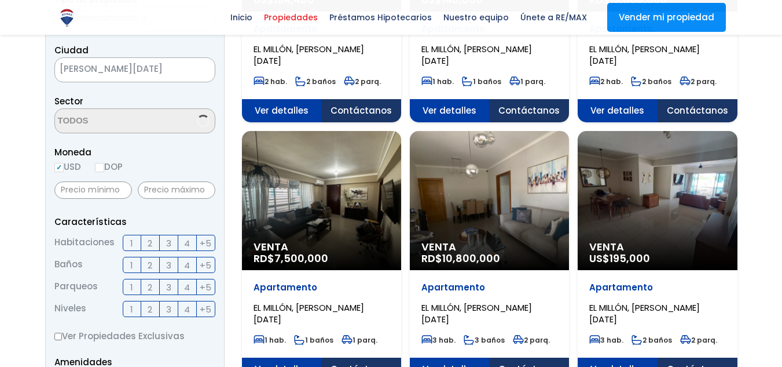
select select "113"
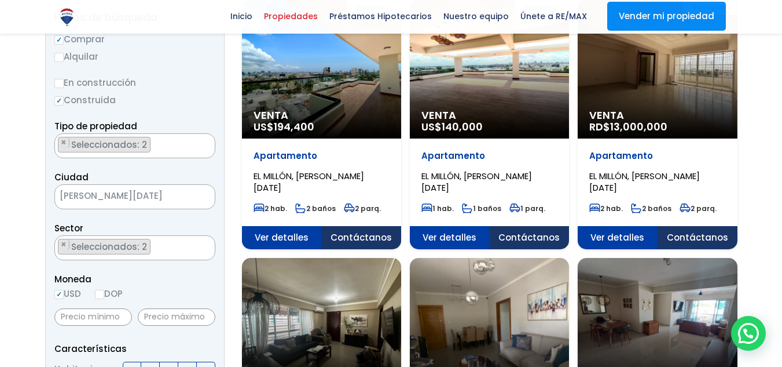
scroll to position [174, 0]
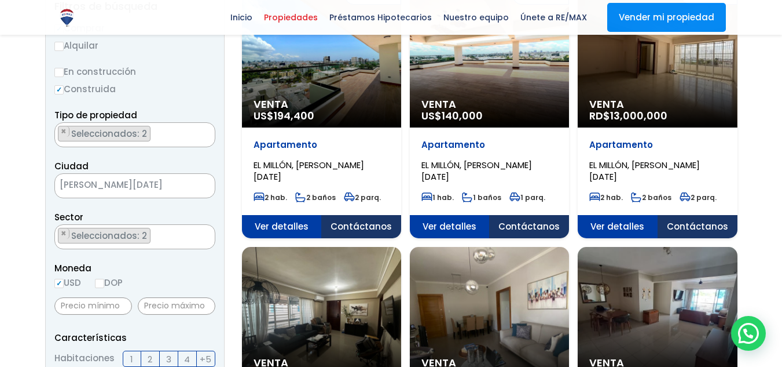
click at [168, 137] on ul "× Seleccionados: 2 × Seleccionados: 2" at bounding box center [127, 135] width 145 height 25
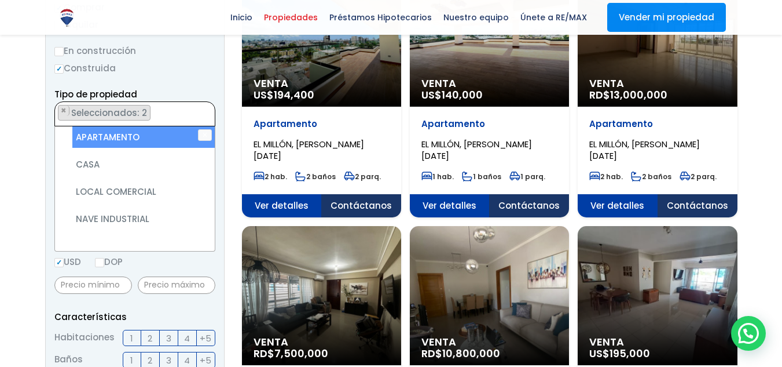
scroll to position [232, 0]
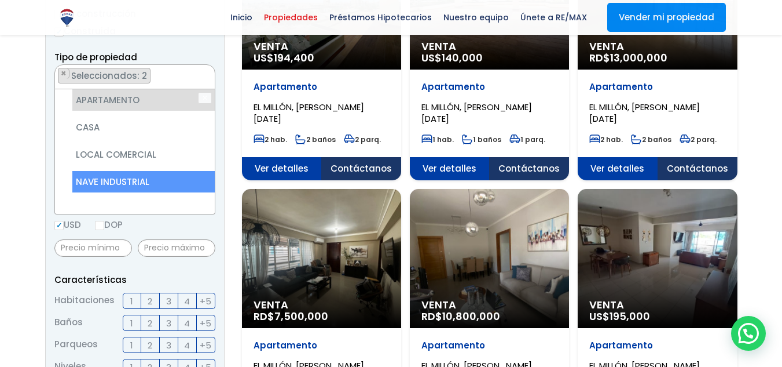
click at [129, 171] on li "NAVE INDUSTRIAL" at bounding box center [143, 181] width 142 height 21
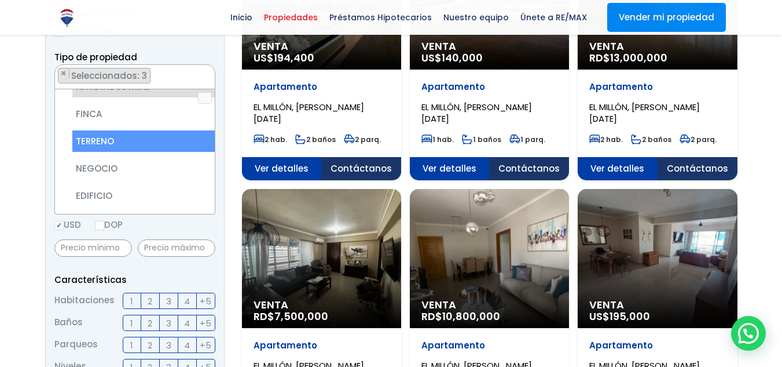
scroll to position [116, 0]
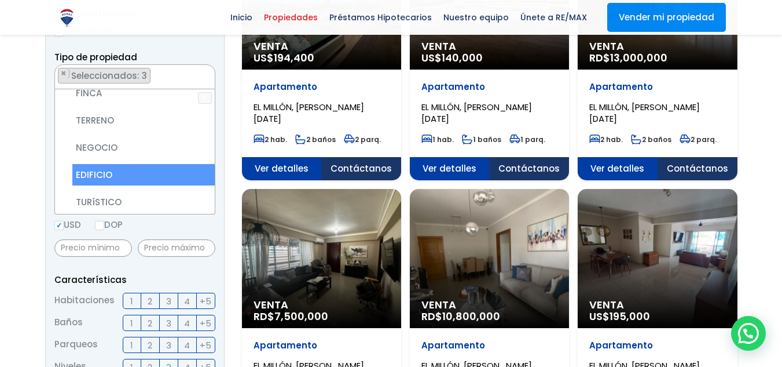
click at [115, 164] on li "EDIFICIO" at bounding box center [143, 174] width 142 height 21
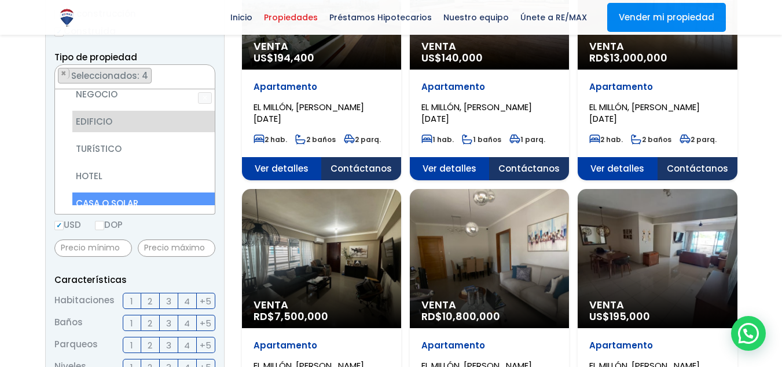
click at [112, 192] on li "CASA O SOLAR" at bounding box center [143, 202] width 142 height 21
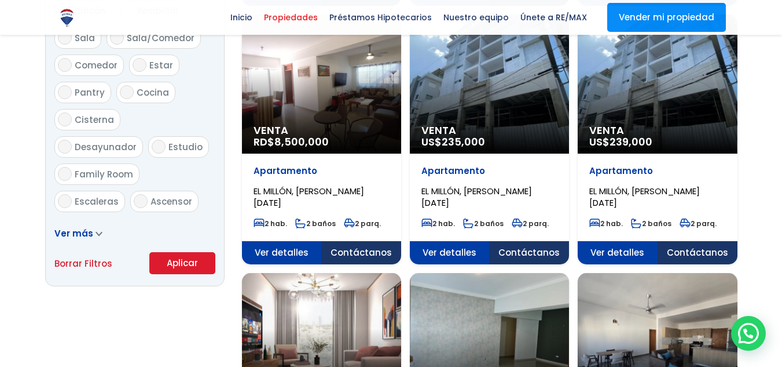
scroll to position [727, 0]
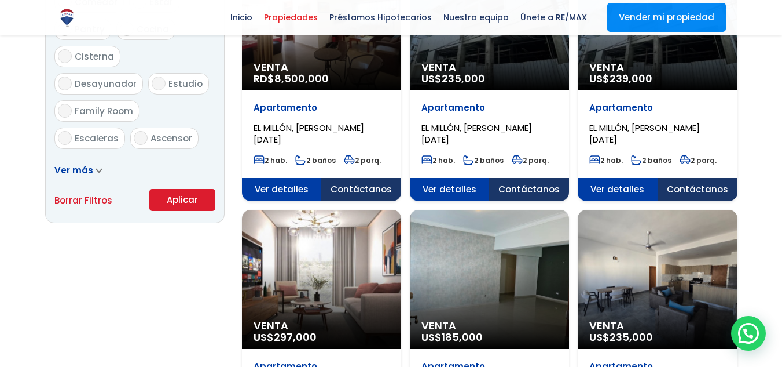
click at [166, 197] on button "Aplicar" at bounding box center [182, 200] width 66 height 22
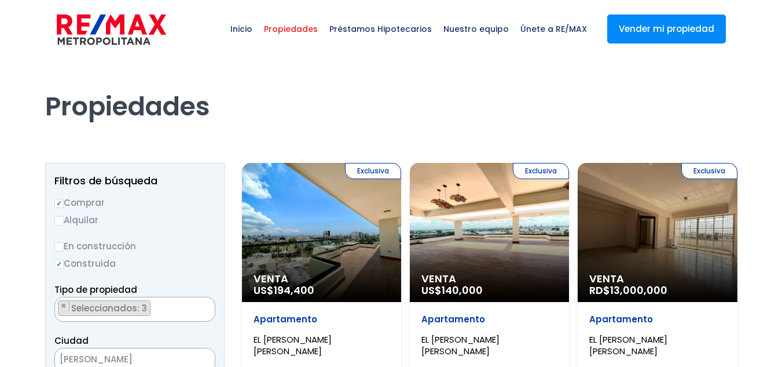
scroll to position [2291, 0]
select select "113"
click at [164, 303] on ul "× Seleccionados: 3 × Seleccionados: 3 × Seleccionados: 3" at bounding box center [127, 309] width 145 height 25
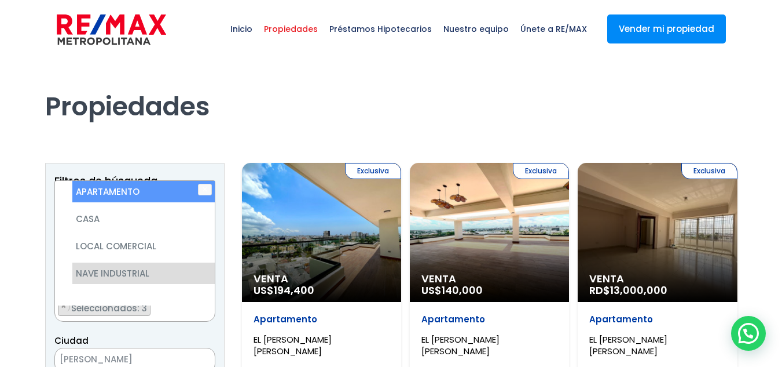
click at [108, 195] on li "APARTAMENTO" at bounding box center [143, 191] width 142 height 21
select select "industrial+site"
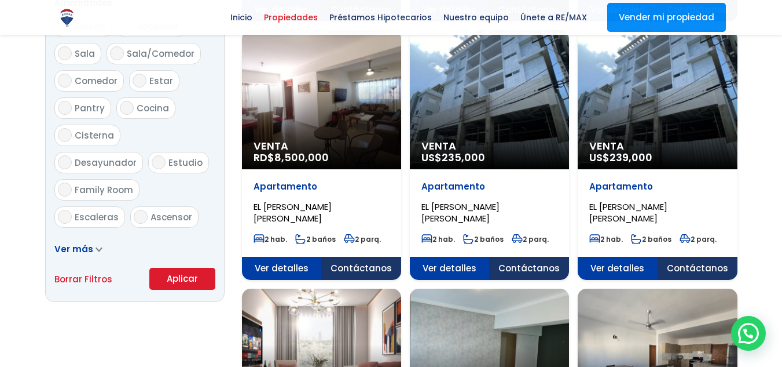
scroll to position [669, 0]
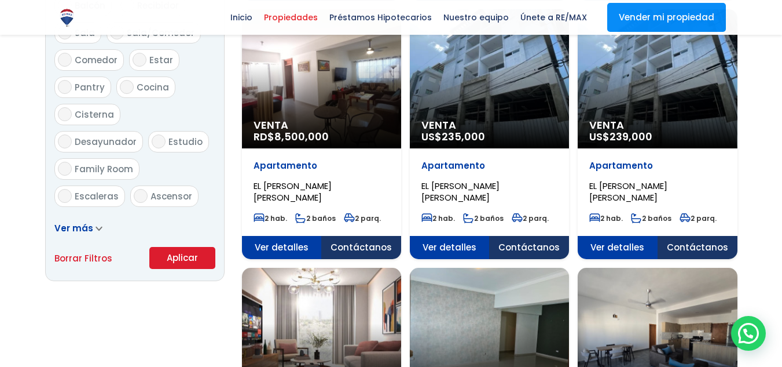
click at [183, 255] on button "Aplicar" at bounding box center [182, 258] width 66 height 22
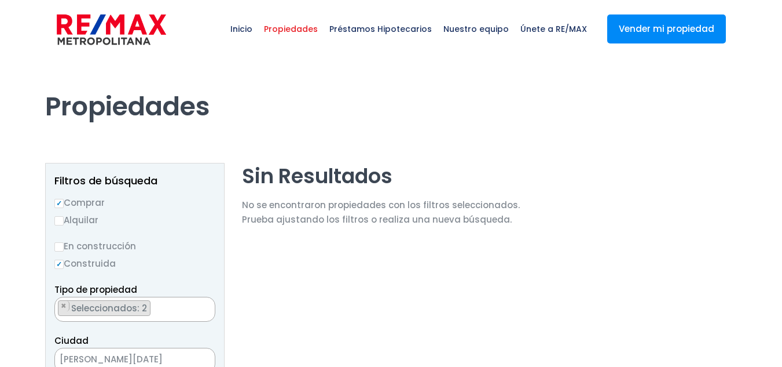
scroll to position [2291, 0]
select select "113"
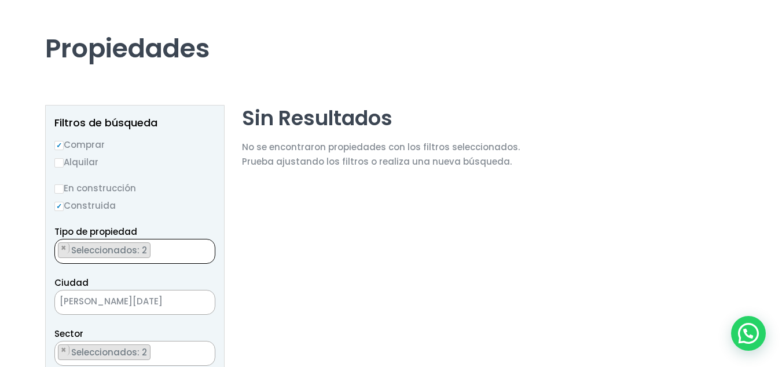
click at [159, 250] on ul "× Seleccionados: 2 × Seleccionados: 2" at bounding box center [127, 251] width 145 height 25
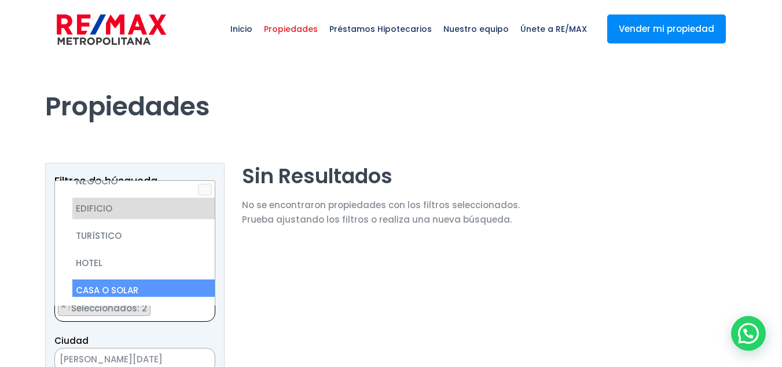
scroll to position [227, 0]
